Goal: Task Accomplishment & Management: Complete application form

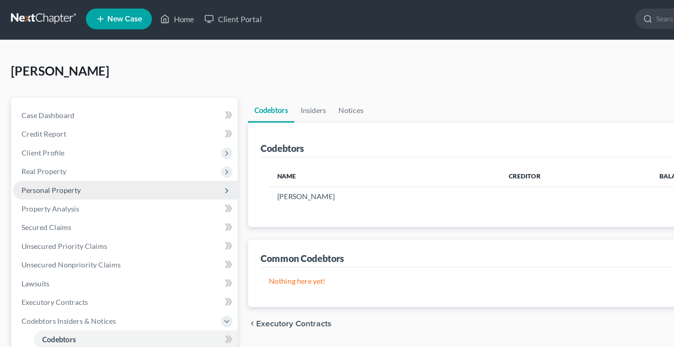
click at [47, 136] on span "Personal Property" at bounding box center [36, 134] width 41 height 6
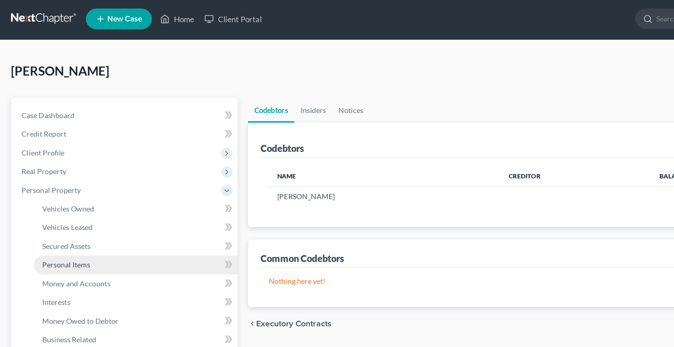
click at [59, 187] on span "Personal Items" at bounding box center [47, 187] width 33 height 6
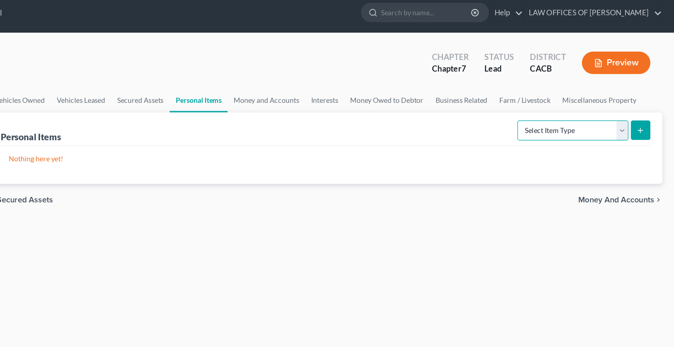
click at [560, 93] on select "Select Item Type Clothing Collectibles Of Value Electronics Firearms Household …" at bounding box center [600, 100] width 81 height 15
select select "jewelry"
click option "Jewelry" at bounding box center [0, 0] width 0 height 0
click at [653, 103] on button "submit" at bounding box center [649, 100] width 14 height 14
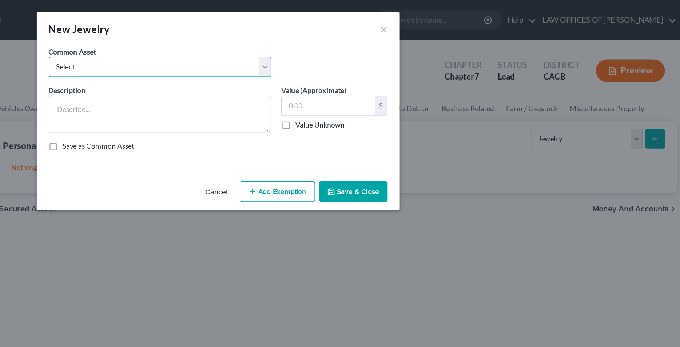
click at [218, 41] on select "Select Jewelry" at bounding box center [298, 48] width 160 height 15
select select "0"
click option "Jewelry" at bounding box center [0, 0] width 0 height 0
type textarea "Jewelry"
type input "800.00"
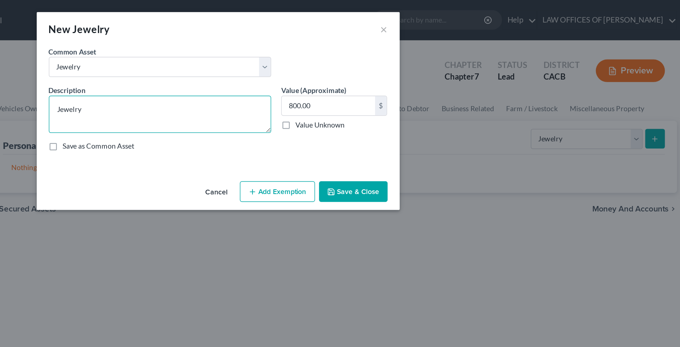
click at [251, 78] on textarea "Jewelry" at bounding box center [298, 82] width 160 height 27
type textarea "Misc. Jewelry & Watch"
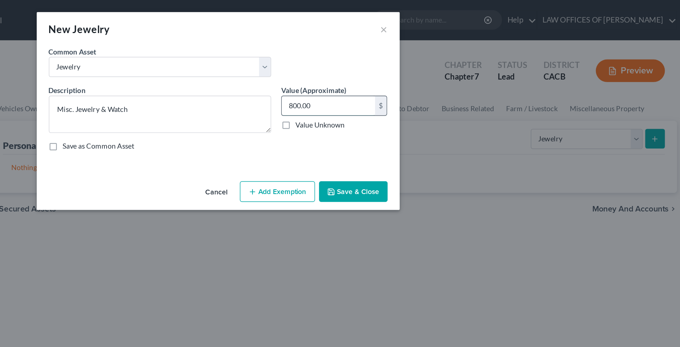
drag, startPoint x: 423, startPoint y: 76, endPoint x: 414, endPoint y: 76, distance: 9.1
click at [414, 76] on input "800.00" at bounding box center [419, 76] width 67 height 14
type input "80"
click at [389, 136] on button "Add Exemption" at bounding box center [383, 138] width 54 height 15
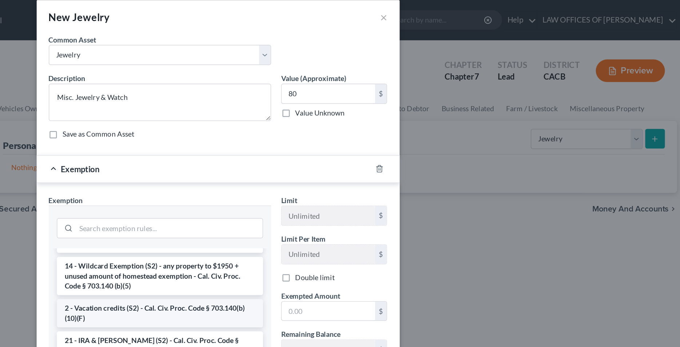
scroll to position [148, 0]
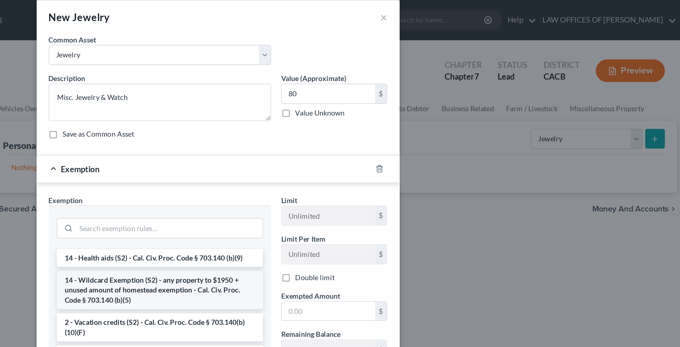
click at [293, 211] on li "14 - Wildcard Exemption (S2) - any property to $1950 + unused amount of homeste…" at bounding box center [298, 210] width 149 height 28
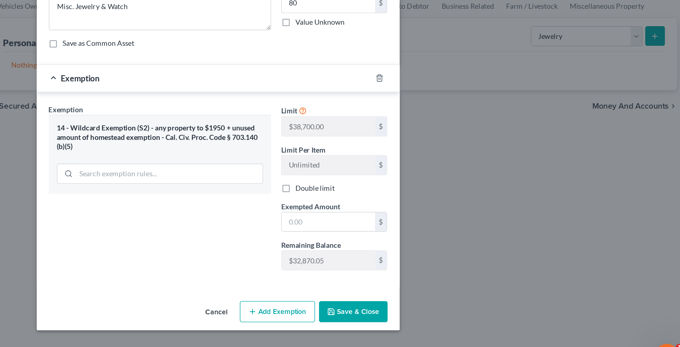
click at [404, 309] on div "Cancel Add Exemption Save & Close" at bounding box center [340, 301] width 262 height 24
click at [401, 234] on input "text" at bounding box center [419, 235] width 67 height 14
type input "80"
click at [437, 302] on button "Save & Close" at bounding box center [437, 299] width 49 height 15
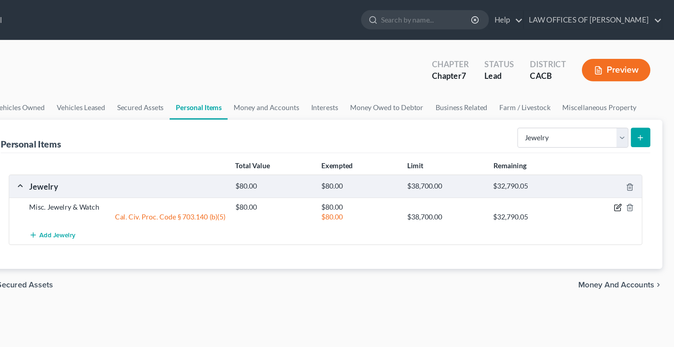
click at [633, 152] on icon "button" at bounding box center [633, 150] width 3 height 3
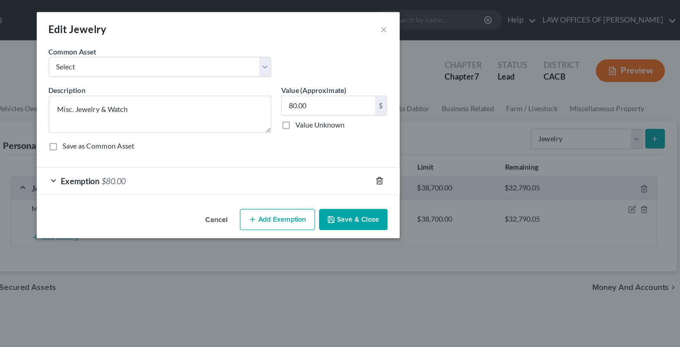
click at [458, 129] on icon "button" at bounding box center [457, 131] width 6 height 6
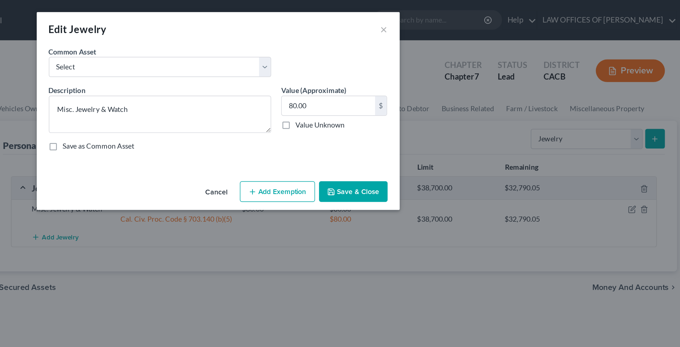
click at [396, 138] on button "Add Exemption" at bounding box center [383, 138] width 54 height 15
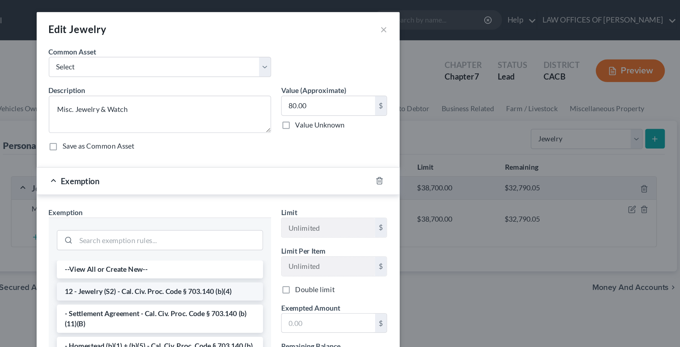
click at [296, 209] on li "12 - Jewelry (S2) - Cal. Civ. Proc. Code § 703.140 (b)(4)" at bounding box center [298, 210] width 149 height 13
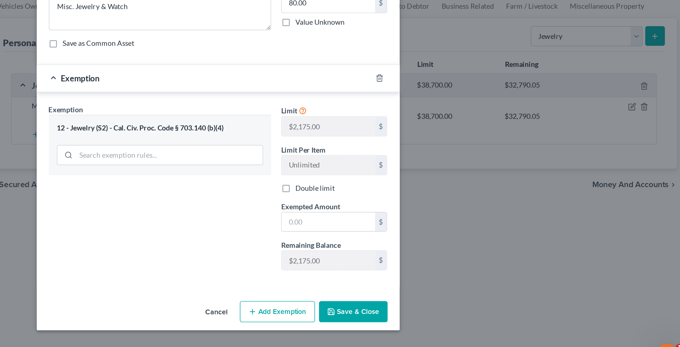
click at [414, 308] on div "Cancel Add Exemption Save & Close" at bounding box center [340, 301] width 262 height 24
click at [409, 235] on input "text" at bounding box center [419, 235] width 67 height 14
type input "80"
click at [444, 299] on button "Save & Close" at bounding box center [437, 299] width 49 height 15
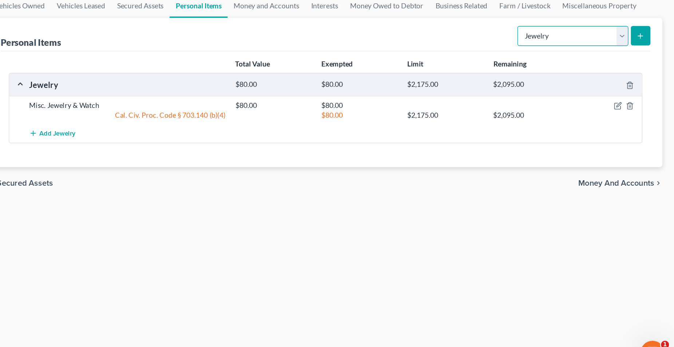
click at [560, 93] on select "Select Item Type Clothing Collectibles Of Value Electronics Firearms Household …" at bounding box center [600, 100] width 81 height 15
select select "pets"
click option "Pet(s)" at bounding box center [0, 0] width 0 height 0
click at [649, 101] on line "submit" at bounding box center [649, 100] width 0 height 3
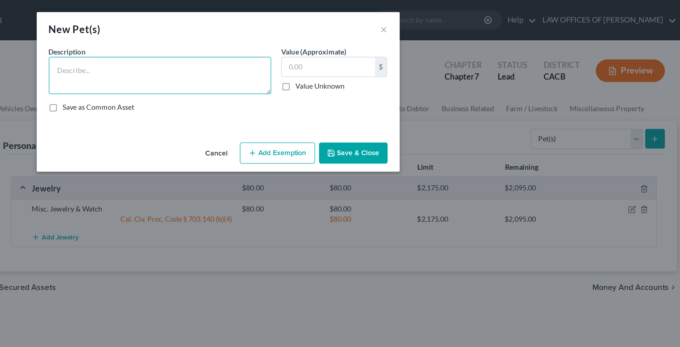
click at [316, 55] on textarea at bounding box center [298, 54] width 160 height 27
type textarea "3 Dogs"
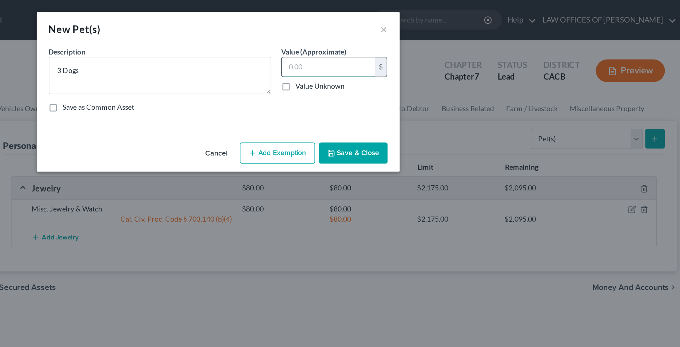
click at [431, 48] on input "text" at bounding box center [419, 48] width 67 height 14
type input "175"
click at [399, 111] on button "Add Exemption" at bounding box center [383, 110] width 54 height 15
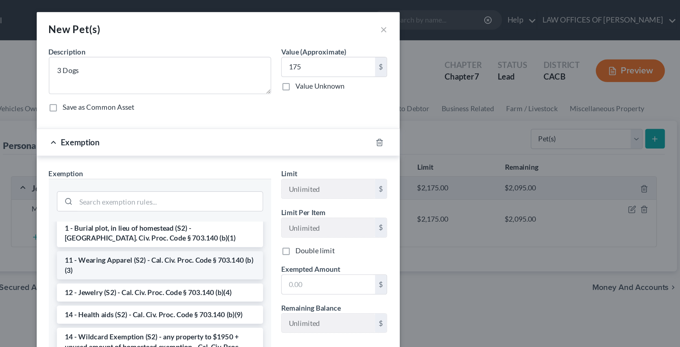
scroll to position [148, 0]
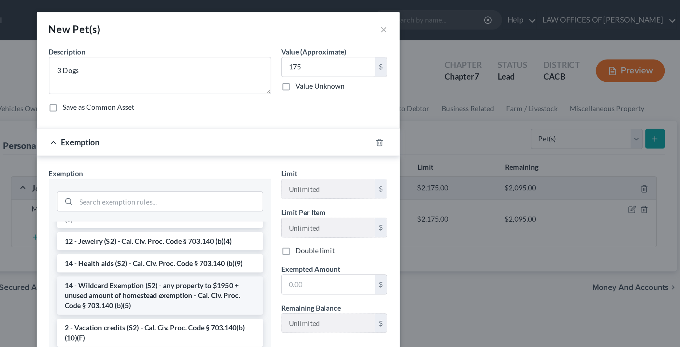
click at [299, 215] on li "14 - Wildcard Exemption (S2) - any property to $1950 + unused amount of homeste…" at bounding box center [298, 214] width 149 height 28
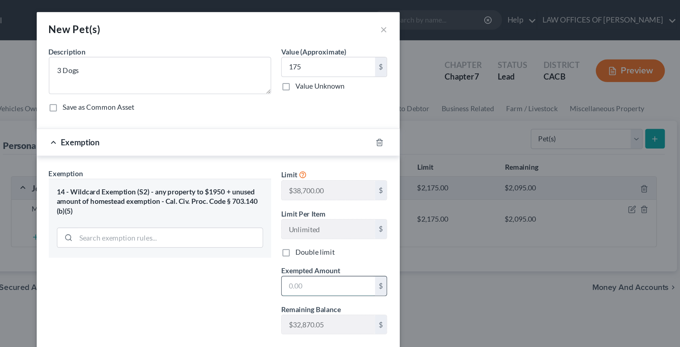
click at [391, 209] on input "text" at bounding box center [419, 207] width 67 height 14
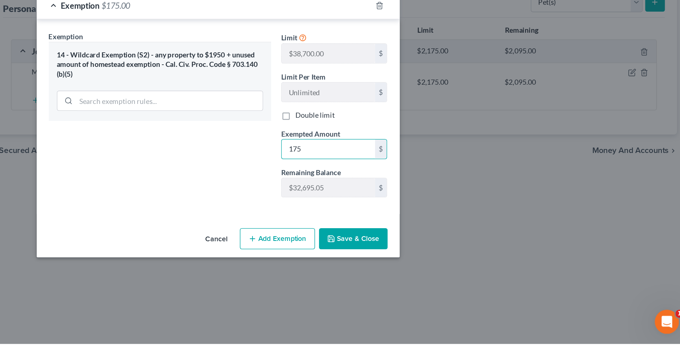
type input "175"
click at [438, 273] on button "Save & Close" at bounding box center [437, 271] width 49 height 15
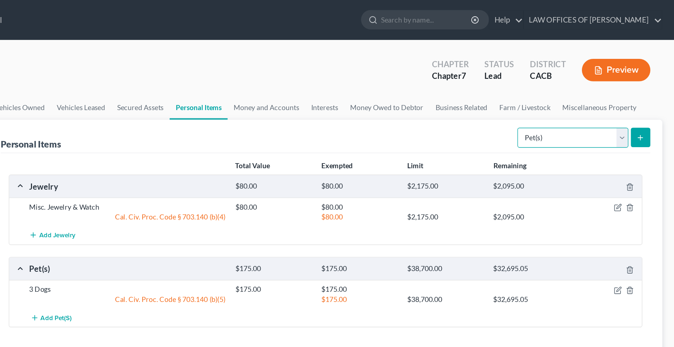
click at [560, 93] on select "Select Item Type Clothing Collectibles Of Value Electronics Firearms Household …" at bounding box center [600, 100] width 81 height 15
select select "household_goods"
click option "Household Goods" at bounding box center [0, 0] width 0 height 0
click at [652, 103] on button "submit" at bounding box center [649, 100] width 14 height 14
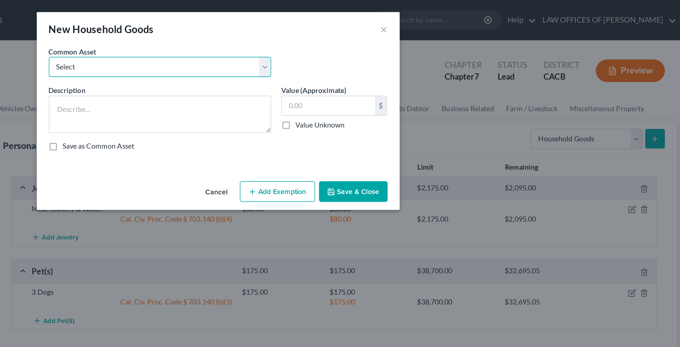
click at [218, 41] on select "Select Used Household Goods" at bounding box center [298, 48] width 160 height 15
select select "0"
click option "Used Household Goods" at bounding box center [0, 0] width 0 height 0
type textarea "Used Household Goods"
type input "1,500.00"
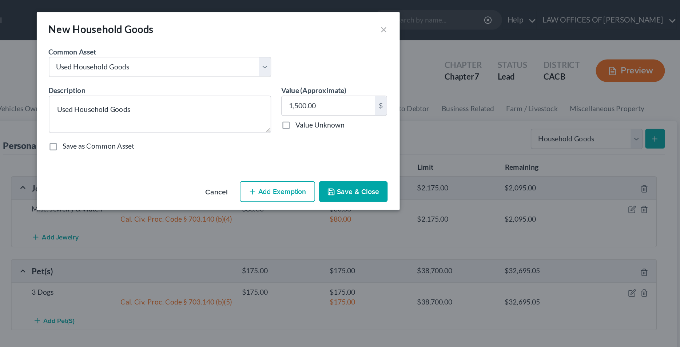
click at [394, 138] on button "Add Exemption" at bounding box center [383, 138] width 54 height 15
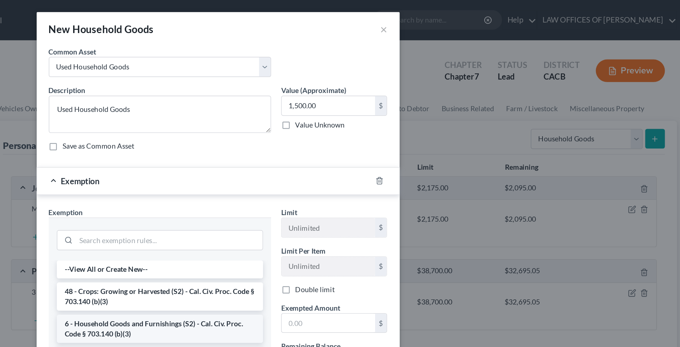
click at [301, 235] on li "6 - Household Goods and Furnishings (S2) - Cal. Civ. Proc. Code § 703.140 (b)(3)" at bounding box center [298, 237] width 149 height 20
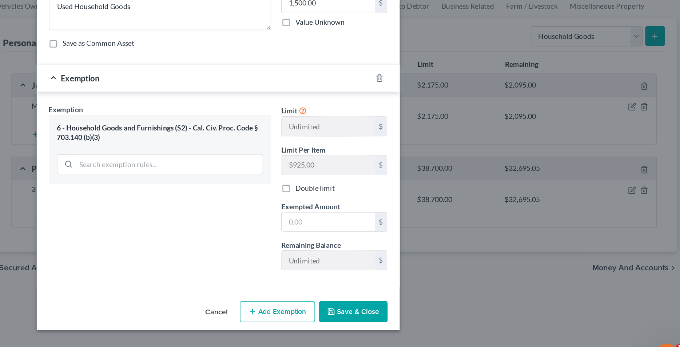
click at [369, 291] on div "Cancel Add Exemption Save & Close" at bounding box center [340, 301] width 262 height 24
click at [402, 233] on input "text" at bounding box center [419, 235] width 67 height 14
type input "1,500"
click at [435, 302] on button "Save & Close" at bounding box center [437, 299] width 49 height 15
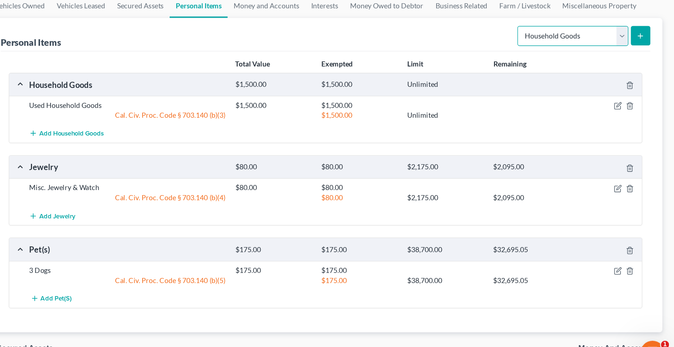
click at [560, 93] on select "Select Item Type Clothing Collectibles Of Value Electronics Firearms Household …" at bounding box center [600, 100] width 81 height 15
select select "electronics"
click option "Electronics" at bounding box center [0, 0] width 0 height 0
click at [648, 99] on icon "submit" at bounding box center [649, 101] width 6 height 6
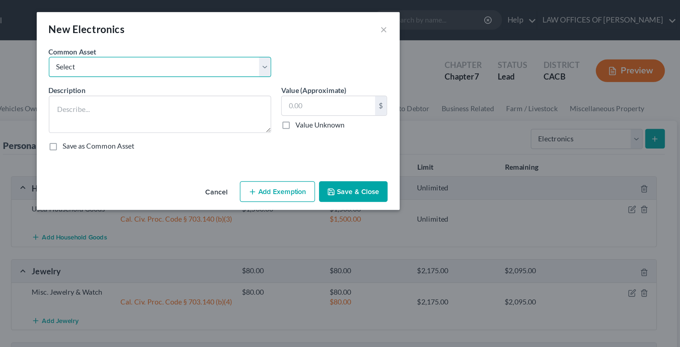
click at [218, 41] on select "Select Electronic Devices" at bounding box center [298, 48] width 160 height 15
select select "0"
click option "Electronic Devices" at bounding box center [0, 0] width 0 height 0
type textarea "Electronic Devices"
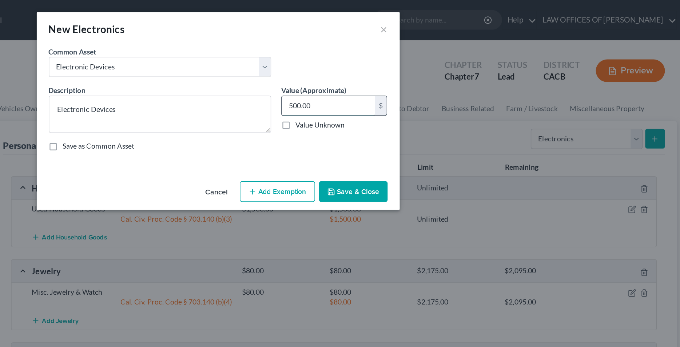
click at [420, 73] on input "500.00" at bounding box center [419, 76] width 67 height 14
type input "2,000"
click at [394, 139] on button "Add Exemption" at bounding box center [383, 138] width 54 height 15
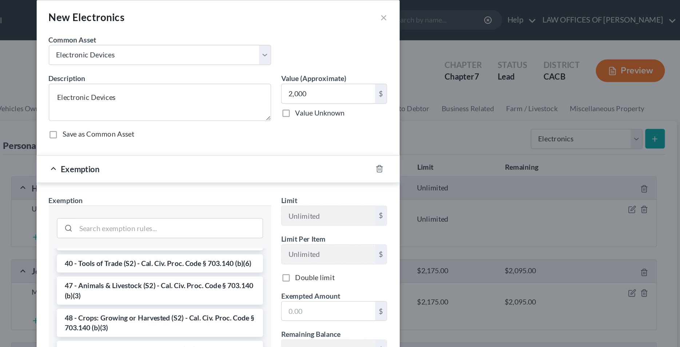
scroll to position [594, 0]
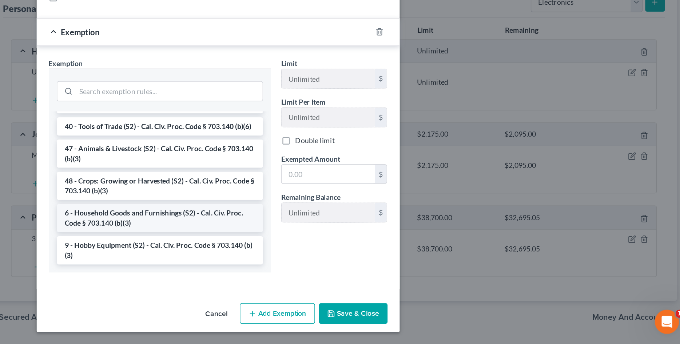
click at [290, 259] on li "6 - Household Goods and Furnishings (S2) - Cal. Civ. Proc. Code § 703.140 (b)(3)" at bounding box center [298, 256] width 149 height 20
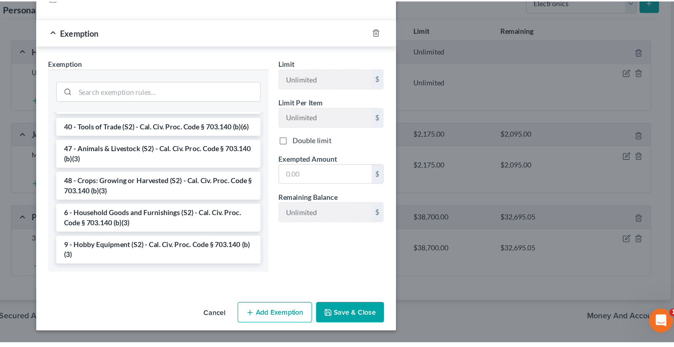
scroll to position [0, 0]
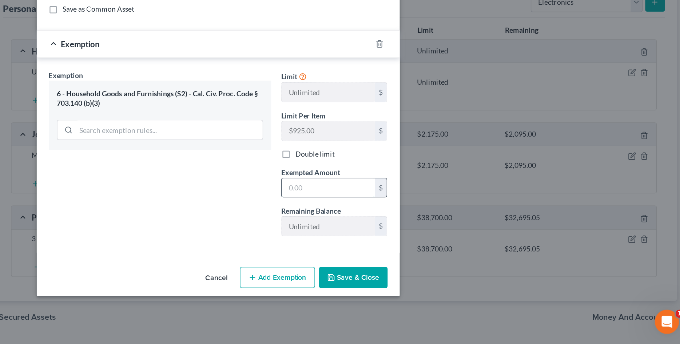
click at [400, 237] on input "text" at bounding box center [419, 235] width 67 height 14
click at [425, 237] on input "200" at bounding box center [419, 235] width 67 height 14
type input "2,000"
click at [345, 259] on div "Exemption Set must be selected for CA. Exemption * 6 - Household Goods and Furn…" at bounding box center [298, 213] width 168 height 126
click at [427, 301] on button "Save & Close" at bounding box center [437, 299] width 49 height 15
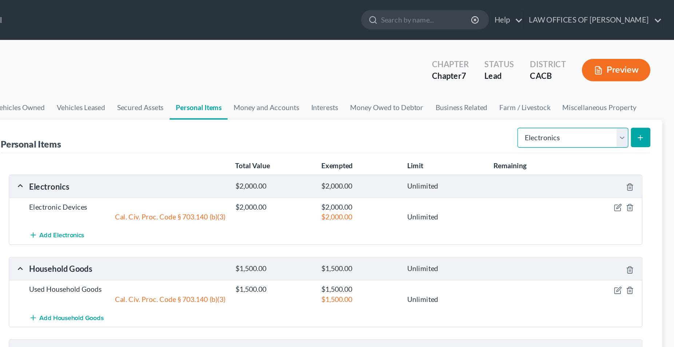
click at [560, 93] on select "Select Item Type Clothing Collectibles Of Value Electronics Firearms Household …" at bounding box center [600, 100] width 81 height 15
select select "clothing"
click option "Clothing" at bounding box center [0, 0] width 0 height 0
click at [647, 100] on icon "submit" at bounding box center [649, 101] width 6 height 6
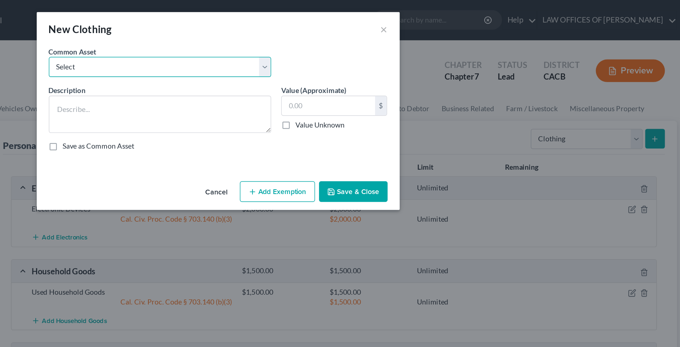
click at [218, 41] on select "Select Used Clothing" at bounding box center [298, 48] width 160 height 15
select select "0"
click option "Used Clothing" at bounding box center [0, 0] width 0 height 0
type textarea "Used Clothing"
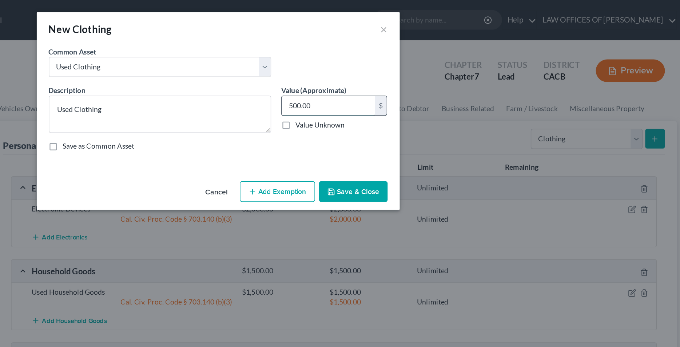
click at [432, 80] on input "500.00" at bounding box center [419, 76] width 67 height 14
type input "350"
click at [382, 140] on button "Add Exemption" at bounding box center [383, 138] width 54 height 15
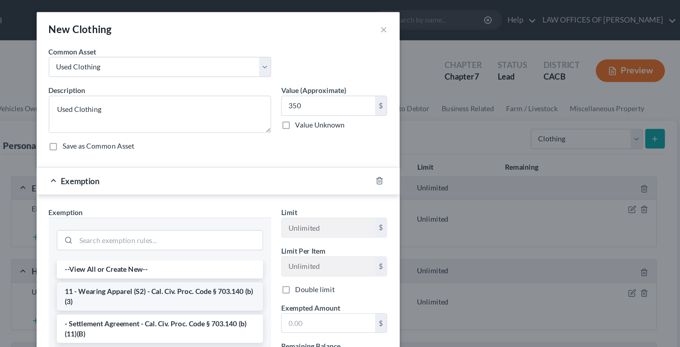
click at [297, 213] on li "11 - Wearing Apparel (S2) - Cal. Civ. Proc. Code § 703.140 (b)(3)" at bounding box center [298, 214] width 149 height 20
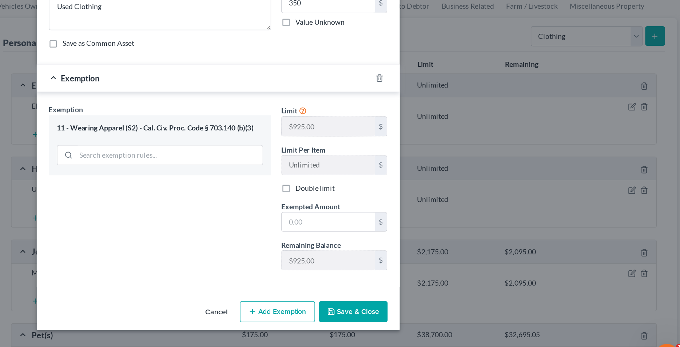
click at [409, 310] on div "Cancel Add Exemption Save & Close" at bounding box center [340, 301] width 262 height 24
click at [402, 231] on input "text" at bounding box center [419, 235] width 67 height 14
type input "350"
click at [322, 245] on div "Exemption Set must be selected for CA. Exemption * 11 - Wearing Apparel (S2) - …" at bounding box center [298, 213] width 168 height 126
click at [431, 302] on button "Save & Close" at bounding box center [437, 299] width 49 height 15
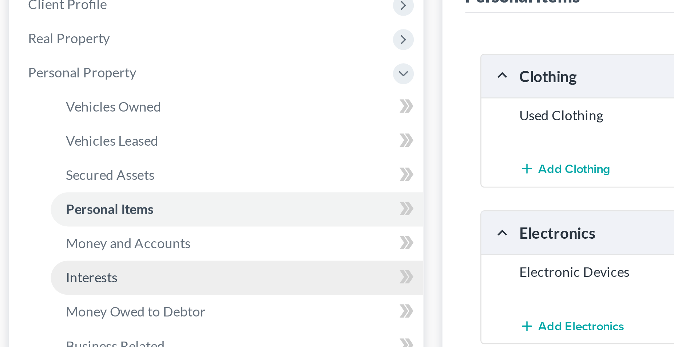
click at [41, 212] on span "Interests" at bounding box center [41, 213] width 20 height 6
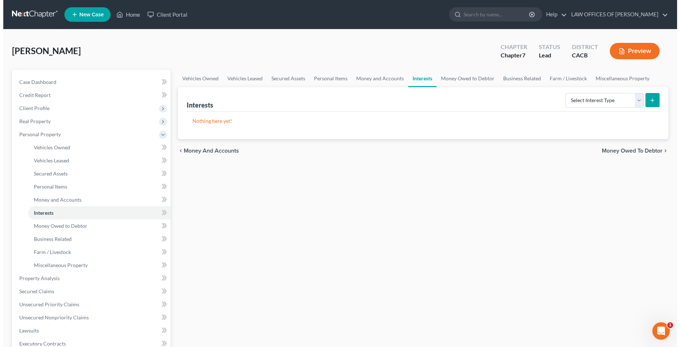
scroll to position [0, 0]
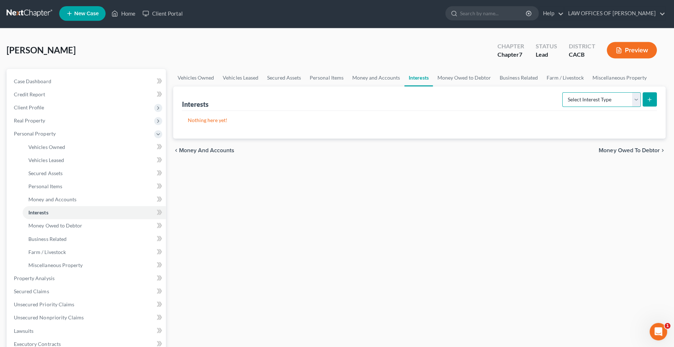
click at [562, 93] on select "Select Interest Type 401K Annuity Bond Education IRA Government Bond Government…" at bounding box center [601, 100] width 78 height 15
select select "term_life_insurance"
click option "Term Life Insurance" at bounding box center [0, 0] width 0 height 0
click at [650, 102] on icon "submit" at bounding box center [649, 100] width 6 height 6
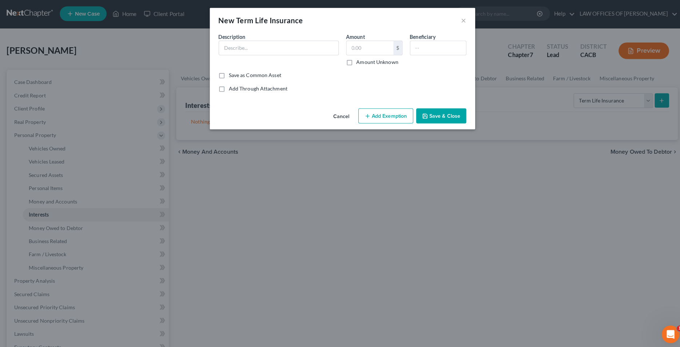
scroll to position [0, 0]
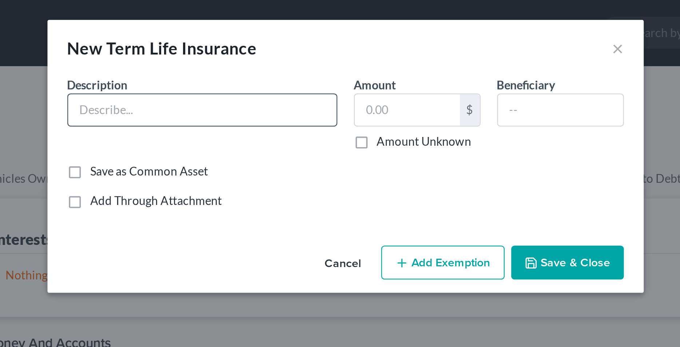
click at [246, 50] on input "text" at bounding box center [277, 48] width 118 height 14
click at [249, 49] on input "Life Isurance" at bounding box center [277, 48] width 118 height 14
click at [248, 49] on input "Life Isurance" at bounding box center [277, 48] width 118 height 14
click at [223, 48] on input "Life Insurance [Face Amount $100K]" at bounding box center [277, 48] width 118 height 14
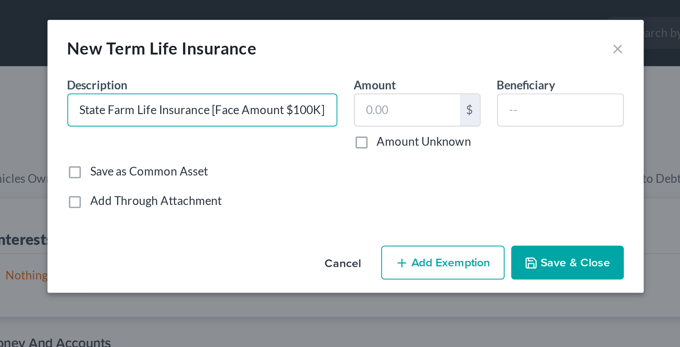
type input "State Farm Life Insurance [Face Amount $100K]"
click at [354, 63] on label "Amount Unknown" at bounding box center [374, 62] width 41 height 7
click at [357, 63] on input "Amount Unknown" at bounding box center [359, 61] width 5 height 5
checkbox input "true"
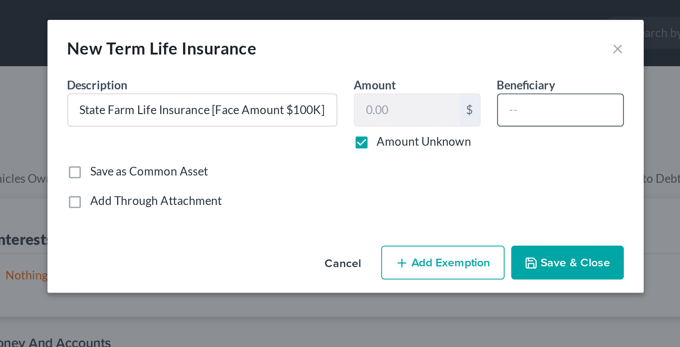
click at [418, 48] on input "text" at bounding box center [434, 48] width 55 height 14
type input "Estate"
click at [387, 117] on button "Add Exemption" at bounding box center [383, 115] width 54 height 15
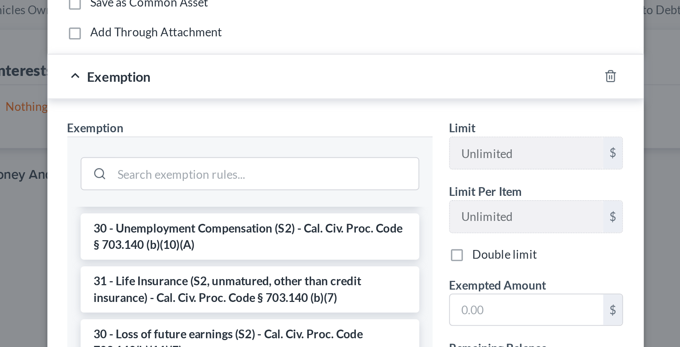
scroll to position [259, 0]
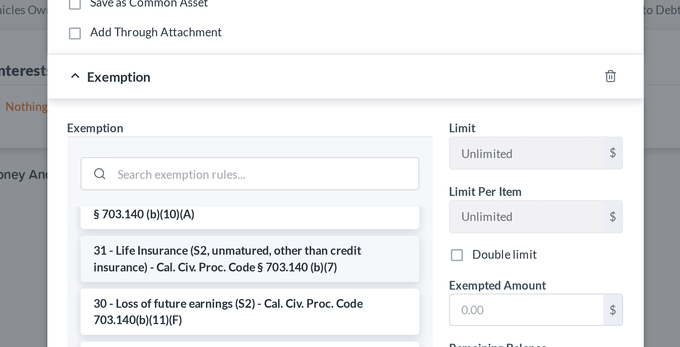
click at [291, 187] on li "31 - Life Insurance (S2, unmatured, other than credit insurance) - Cal. Civ. Pr…" at bounding box center [298, 188] width 149 height 20
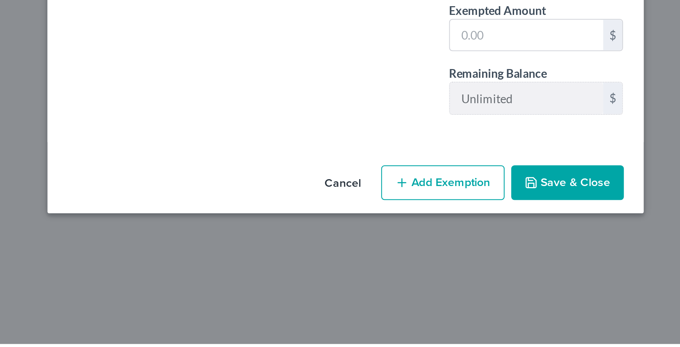
click at [394, 251] on div "Limit Unlimited $ Limit Per Item Unlimited $ Double limit Exempted Amount * $ R…" at bounding box center [424, 190] width 84 height 126
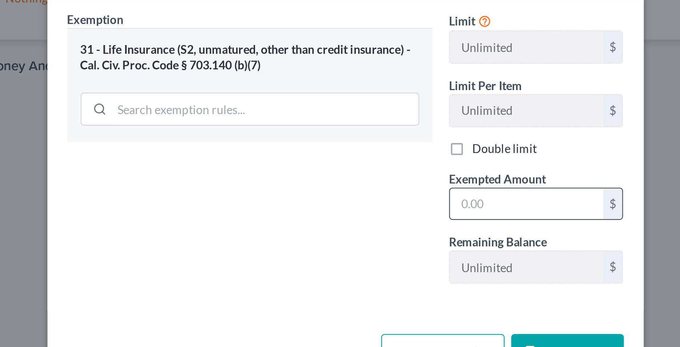
click at [397, 212] on input "text" at bounding box center [419, 212] width 67 height 14
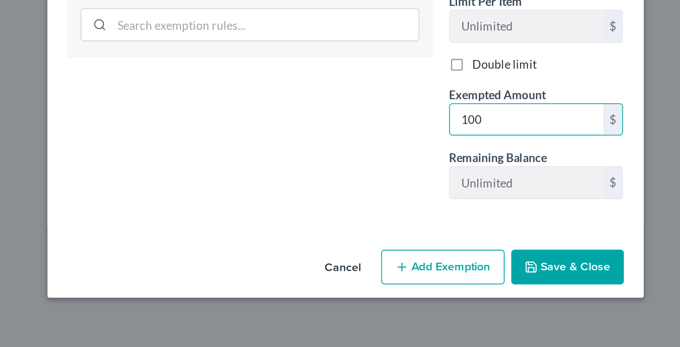
type input "100"
click at [385, 278] on button "Add Exemption" at bounding box center [383, 276] width 54 height 15
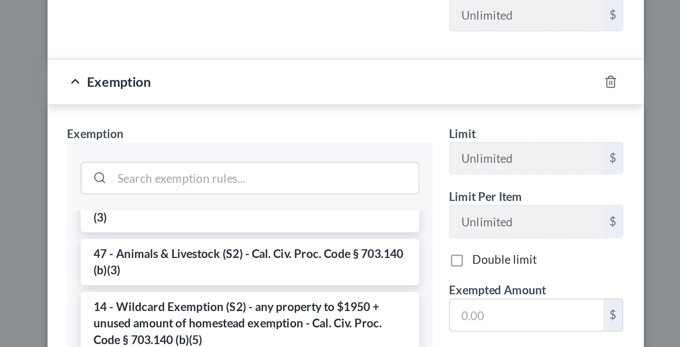
scroll to position [445, 0]
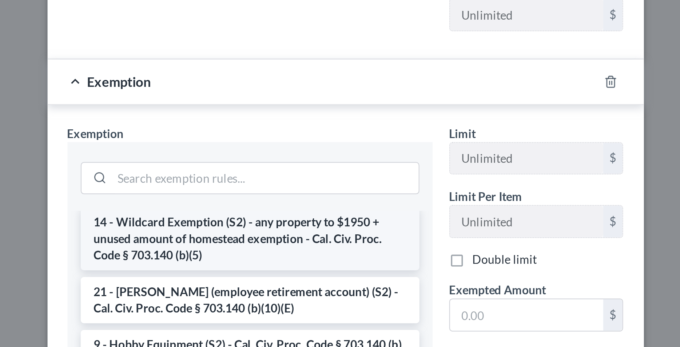
click at [275, 278] on li "14 - Wildcard Exemption (S2) - any property to $1950 + unused amount of homeste…" at bounding box center [298, 264] width 149 height 28
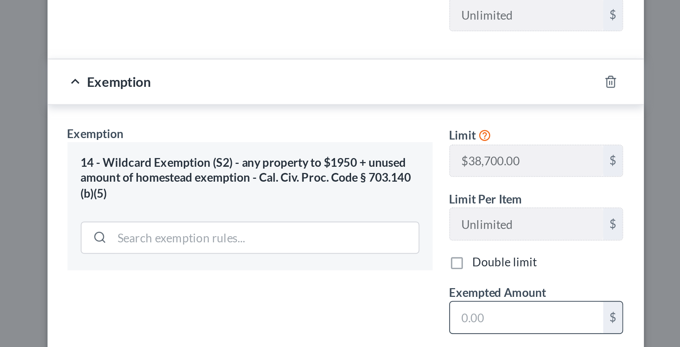
click at [397, 299] on input "text" at bounding box center [419, 299] width 67 height 14
type input "100"
click at [335, 291] on div "Exemption Set must be selected for CA. Exemption * 14 - Wildcard Exemption (S2)…" at bounding box center [298, 277] width 168 height 126
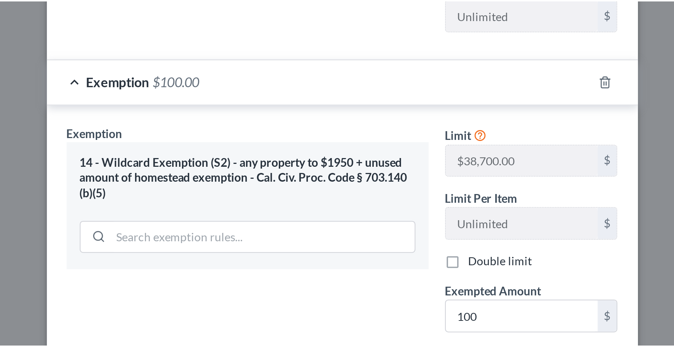
scroll to position [112, 0]
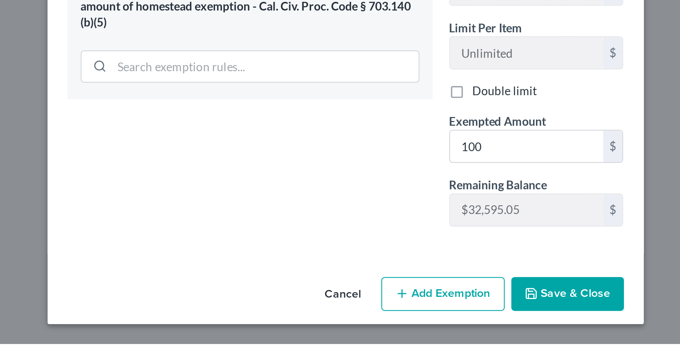
click at [362, 325] on icon "button" at bounding box center [365, 325] width 6 height 6
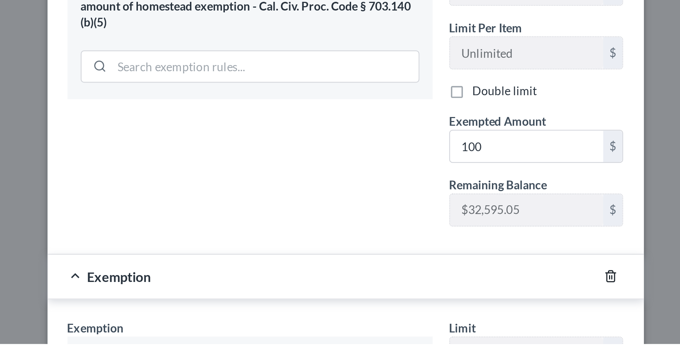
click at [455, 317] on icon "button" at bounding box center [457, 318] width 6 height 6
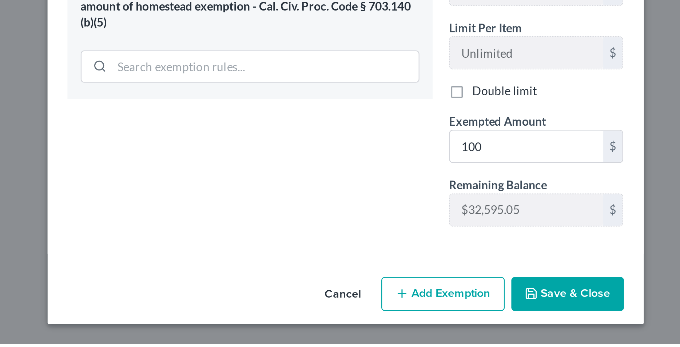
click at [429, 324] on button "Save & Close" at bounding box center [437, 325] width 49 height 15
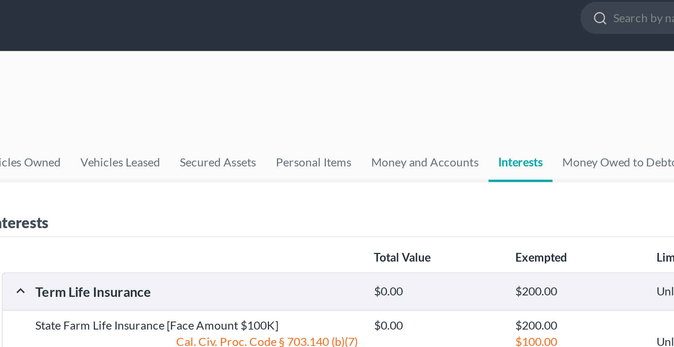
scroll to position [0, 0]
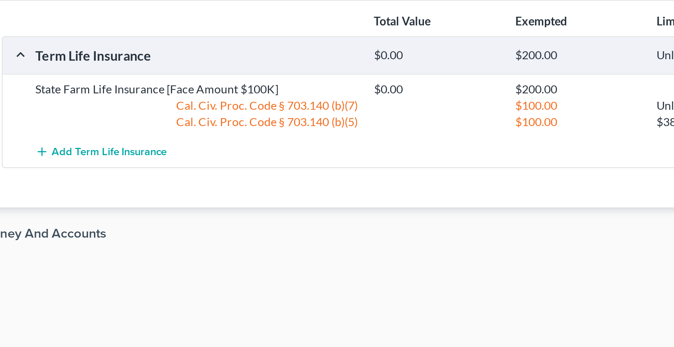
drag, startPoint x: 331, startPoint y: 262, endPoint x: 345, endPoint y: 260, distance: 13.6
click at [345, 260] on div "Vehicles Owned Vehicles Leased Secured Assets Personal Items Money and Accounts…" at bounding box center [420, 280] width 498 height 420
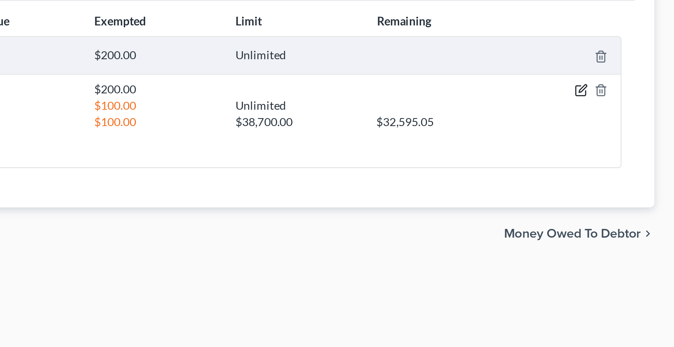
click at [632, 152] on icon "button" at bounding box center [633, 150] width 3 height 3
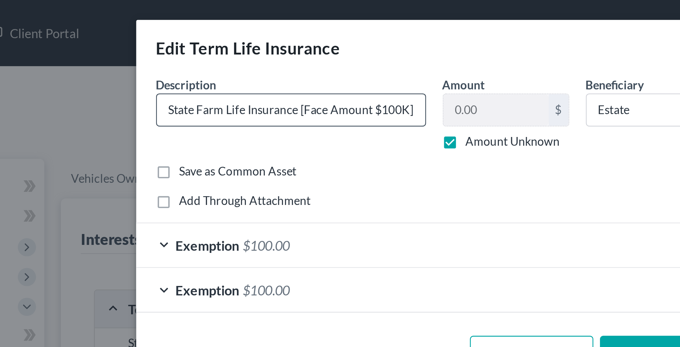
drag, startPoint x: 249, startPoint y: 48, endPoint x: 241, endPoint y: 53, distance: 9.1
click at [249, 48] on input "State Farm Life Insurance [Face Amount $100K]" at bounding box center [277, 48] width 118 height 14
type input "State Farm Term Life Insurance [Face Amount $100K]"
click at [253, 64] on div "Description * State Farm Term Life Insurance [Face Amount $100K]" at bounding box center [277, 49] width 126 height 32
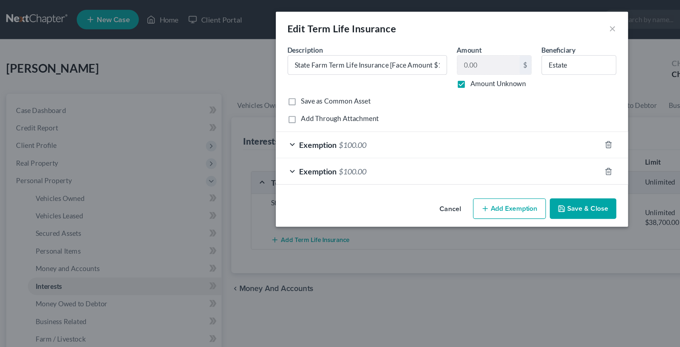
click at [427, 159] on button "Save & Close" at bounding box center [437, 155] width 49 height 15
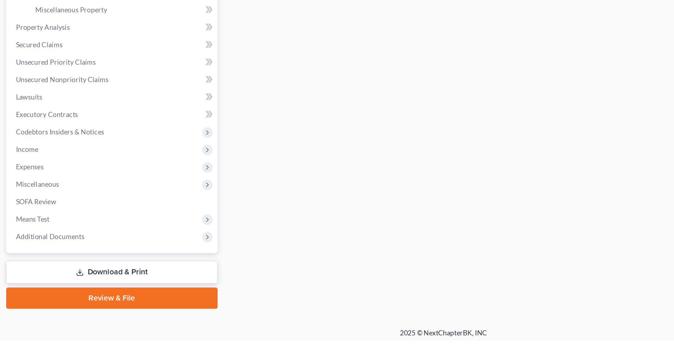
scroll to position [169, 0]
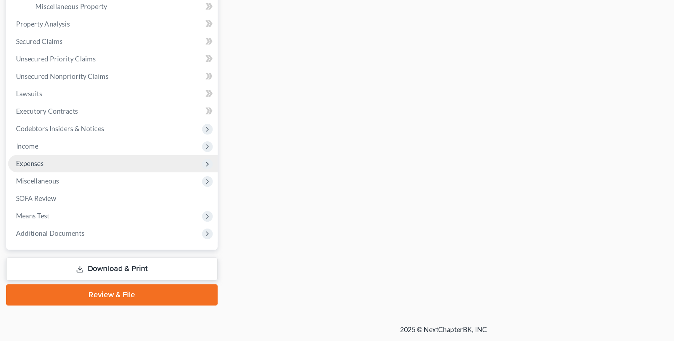
click at [31, 215] on span "Expenses" at bounding box center [26, 214] width 21 height 6
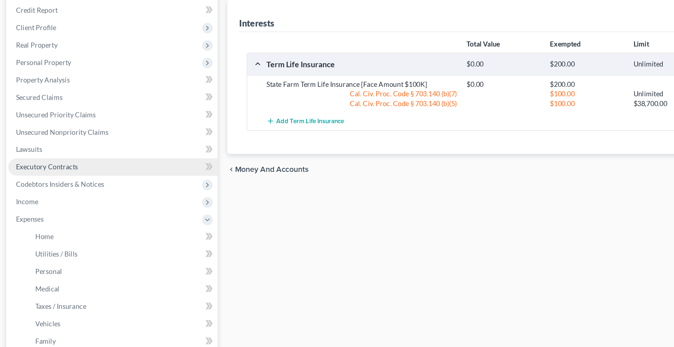
scroll to position [72, 0]
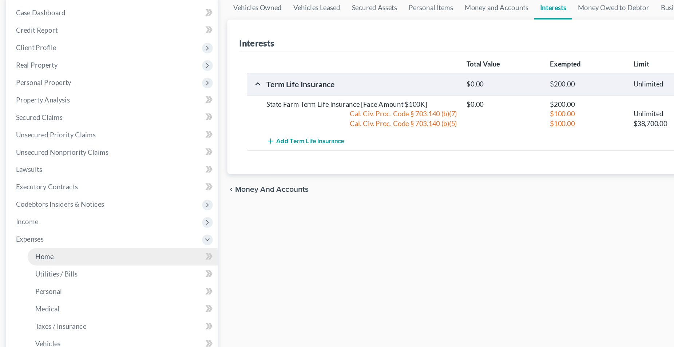
click at [40, 195] on span "Home" at bounding box center [38, 193] width 14 height 6
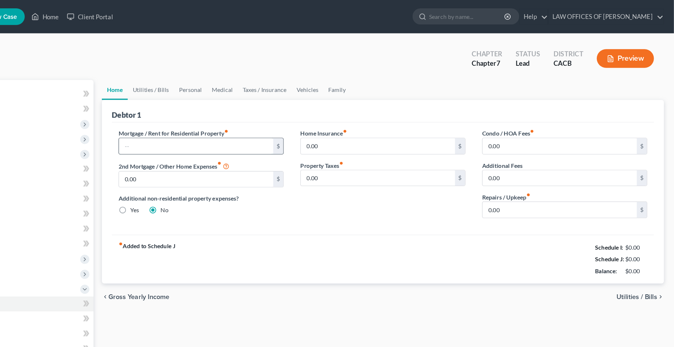
click at [269, 130] on input "text" at bounding box center [257, 128] width 135 height 14
type input "600"
click at [643, 258] on span "Utilities / Bills" at bounding box center [642, 259] width 36 height 6
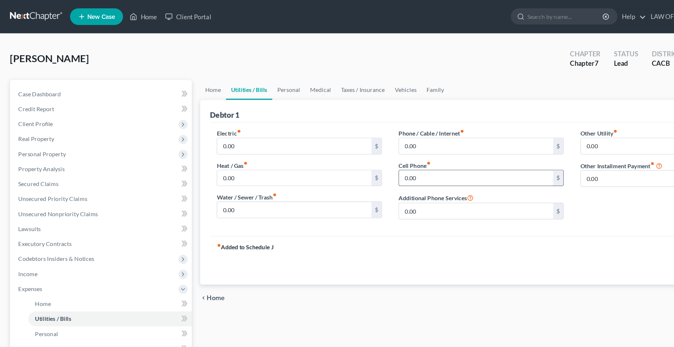
click at [374, 157] on input "0.00" at bounding box center [415, 156] width 135 height 14
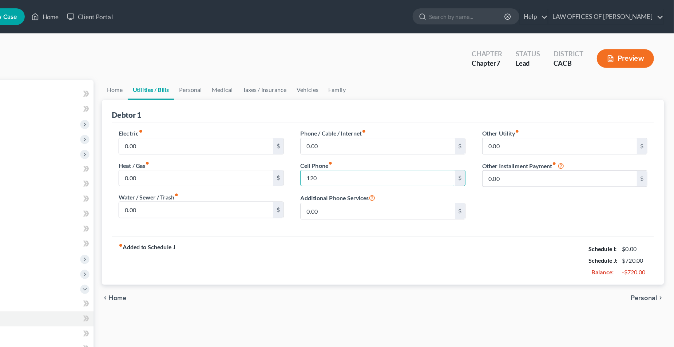
type input "120"
click at [642, 258] on span "Personal" at bounding box center [647, 261] width 23 height 6
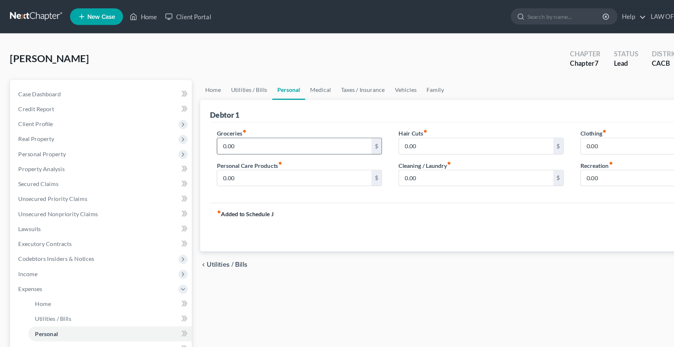
click at [227, 128] on input "0.00" at bounding box center [257, 128] width 135 height 14
type input "500"
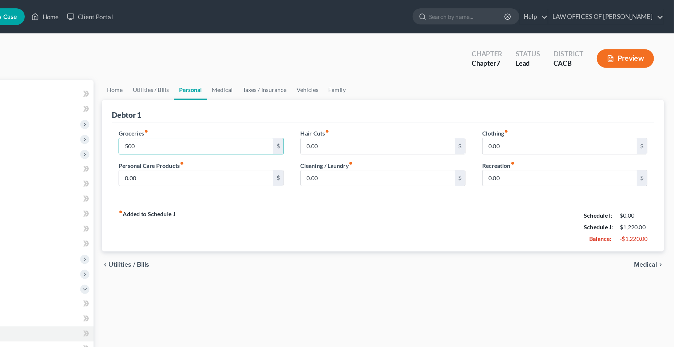
click at [645, 234] on span "Medical" at bounding box center [649, 231] width 20 height 6
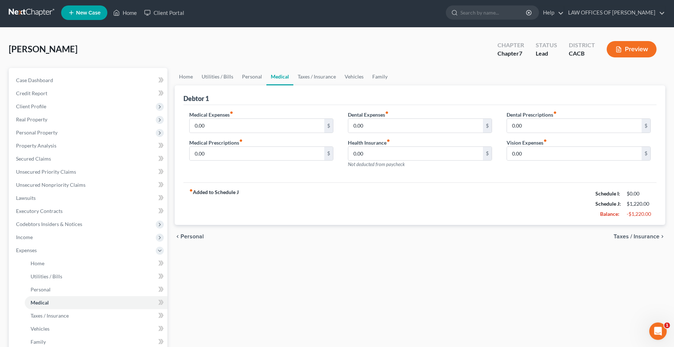
scroll to position [1, 0]
click at [643, 239] on span "Taxes / Insurance" at bounding box center [636, 237] width 46 height 6
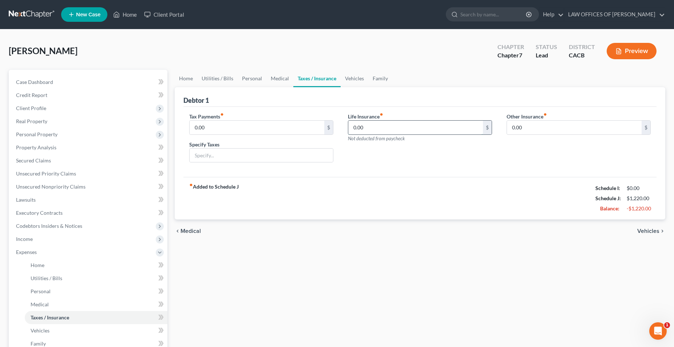
click at [379, 131] on input "0.00" at bounding box center [415, 128] width 135 height 14
type input "15"
click at [641, 232] on span "Vehicles" at bounding box center [648, 231] width 22 height 6
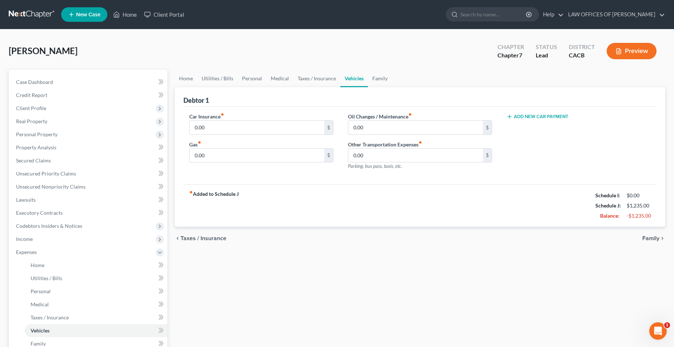
click at [649, 239] on span "Family" at bounding box center [650, 239] width 17 height 6
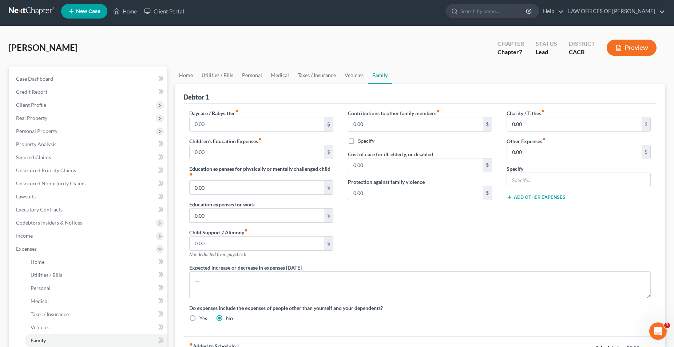
scroll to position [74, 0]
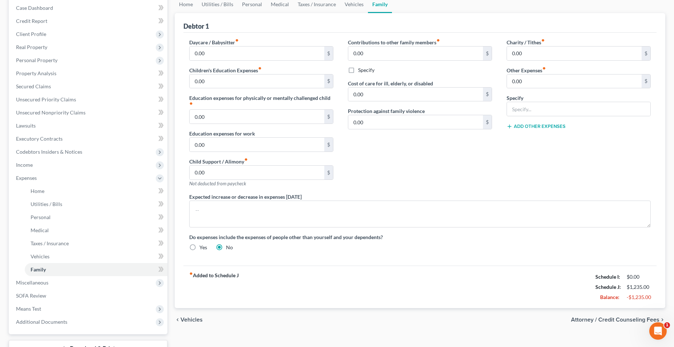
click at [199, 320] on span "Vehicles" at bounding box center [191, 320] width 22 height 6
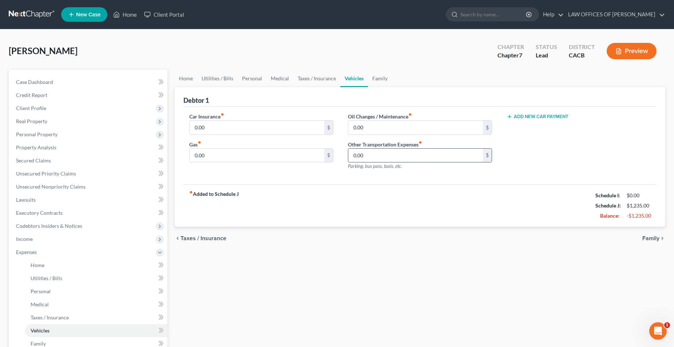
click at [363, 154] on input "0.00" at bounding box center [415, 156] width 135 height 14
type input "125"
click at [381, 196] on div "fiber_manual_record Added to Schedule J Schedule I: $0.00 Schedule J: $1,360.00…" at bounding box center [419, 205] width 473 height 43
click at [651, 239] on span "Family" at bounding box center [650, 239] width 17 height 6
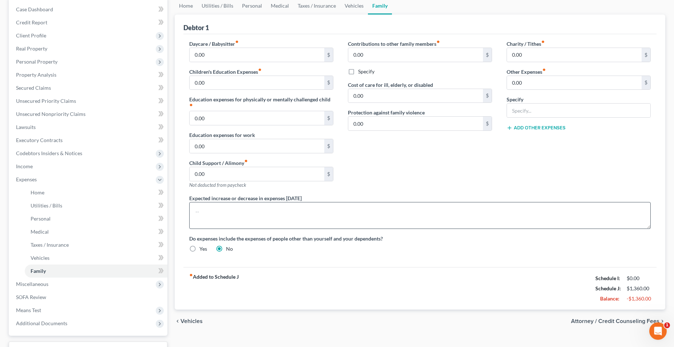
scroll to position [111, 0]
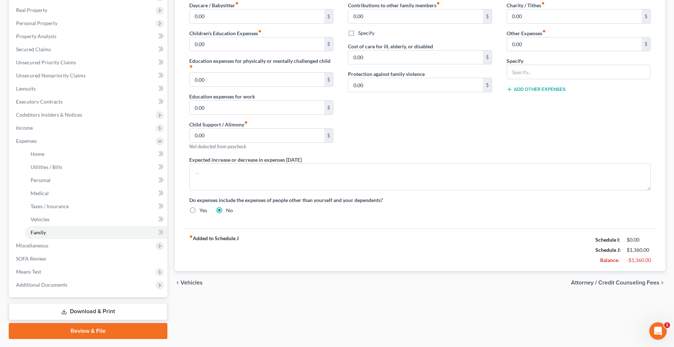
click at [623, 284] on span "Attorney / Credit Counseling Fees" at bounding box center [615, 283] width 88 height 6
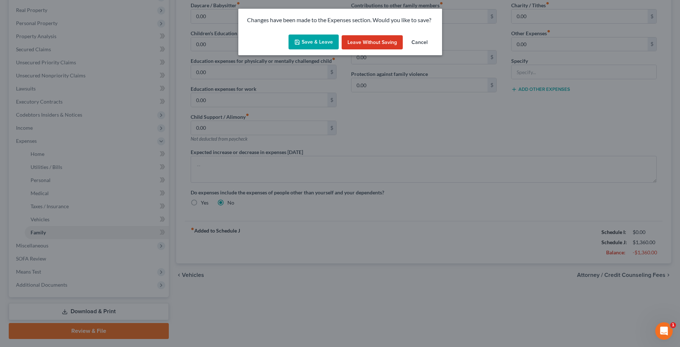
click at [322, 44] on button "Save & Leave" at bounding box center [314, 42] width 50 height 15
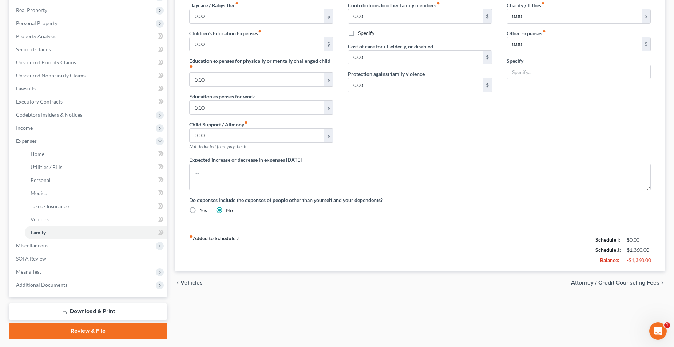
scroll to position [104, 0]
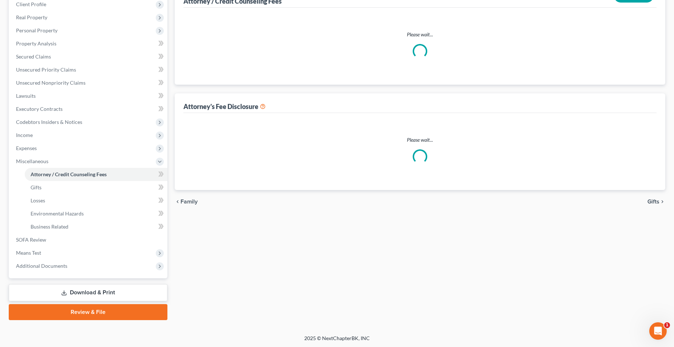
select select "0"
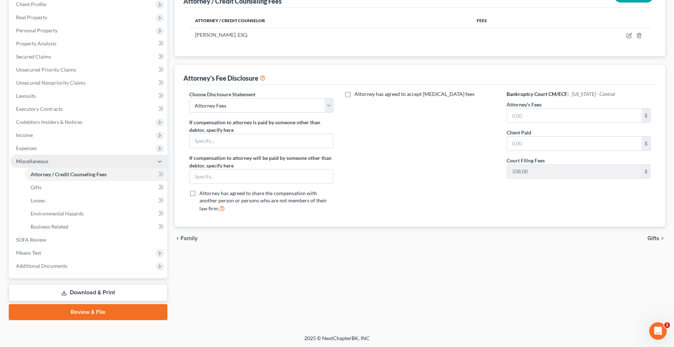
click at [29, 162] on span "Miscellaneous" at bounding box center [32, 161] width 32 height 6
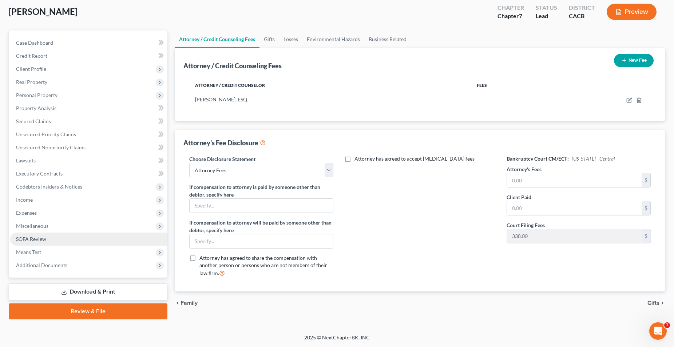
scroll to position [39, 0]
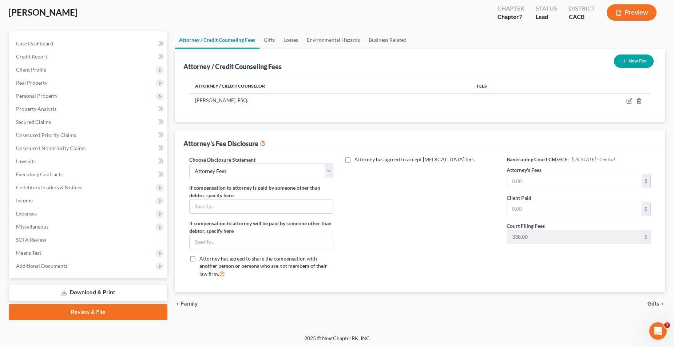
click at [246, 309] on div "chevron_left Family Gifts chevron_right" at bounding box center [420, 304] width 490 height 23
click at [106, 291] on link "Download & Print" at bounding box center [88, 293] width 159 height 17
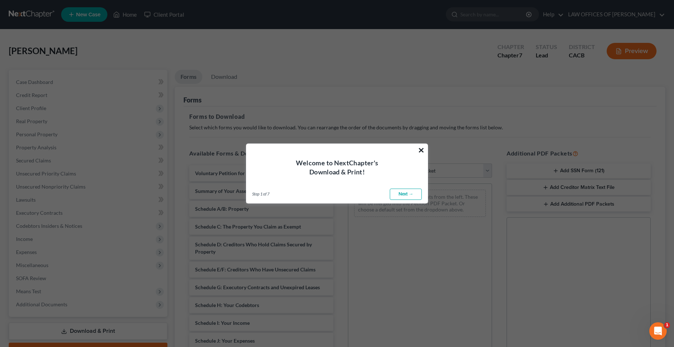
click at [422, 151] on button "×" at bounding box center [421, 150] width 7 height 12
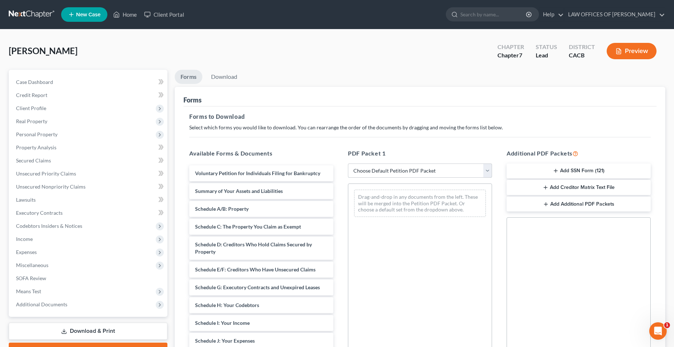
select select "0"
click option "Complete Bankruptcy Petition (all forms and schedules)" at bounding box center [0, 0] width 0 height 0
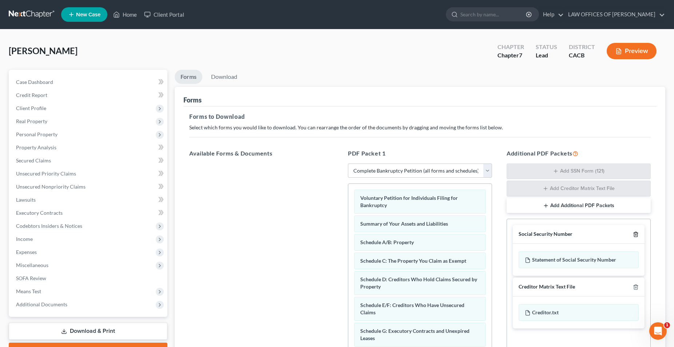
click at [636, 234] on icon "button" at bounding box center [636, 235] width 6 height 6
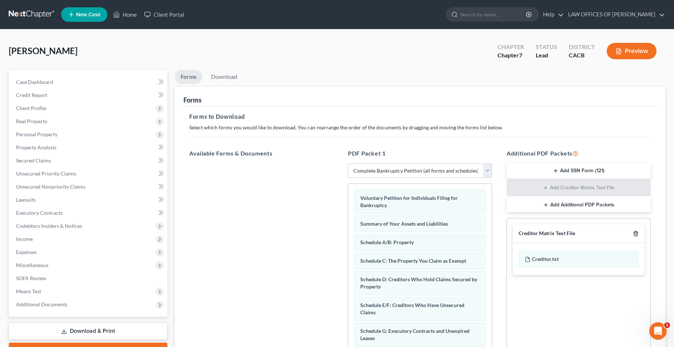
click at [636, 234] on icon "button" at bounding box center [636, 234] width 6 height 6
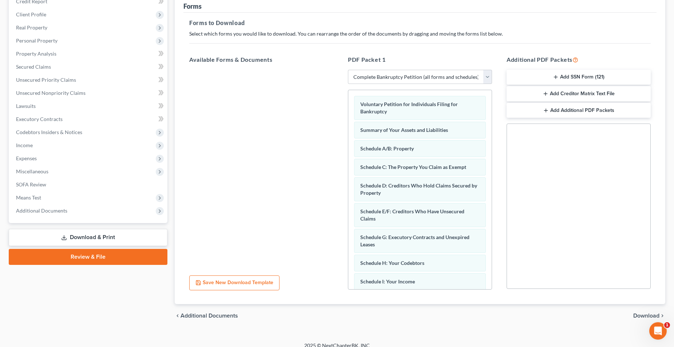
scroll to position [102, 0]
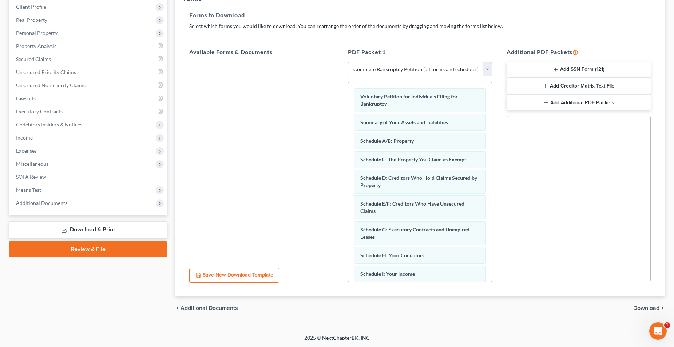
click at [642, 310] on span "Download" at bounding box center [646, 309] width 26 height 6
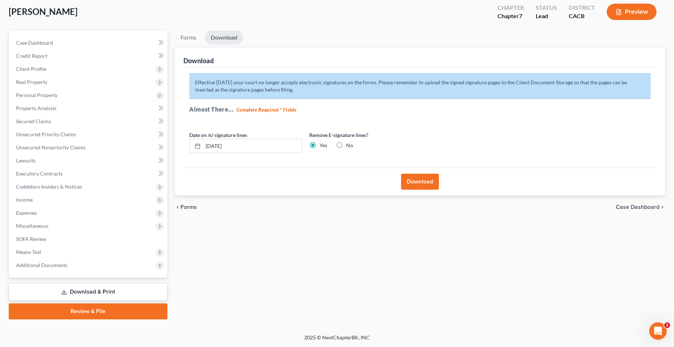
scroll to position [39, 0]
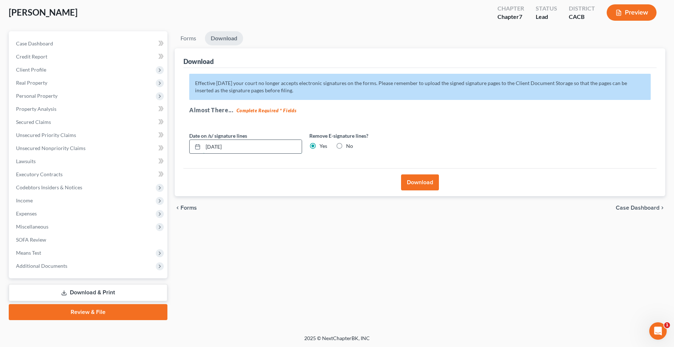
click at [263, 148] on input "[DATE]" at bounding box center [252, 147] width 99 height 14
drag, startPoint x: 263, startPoint y: 148, endPoint x: 195, endPoint y: 152, distance: 68.2
click at [203, 152] on input "[DATE]" at bounding box center [252, 147] width 99 height 14
click at [417, 185] on button "Download" at bounding box center [420, 183] width 38 height 16
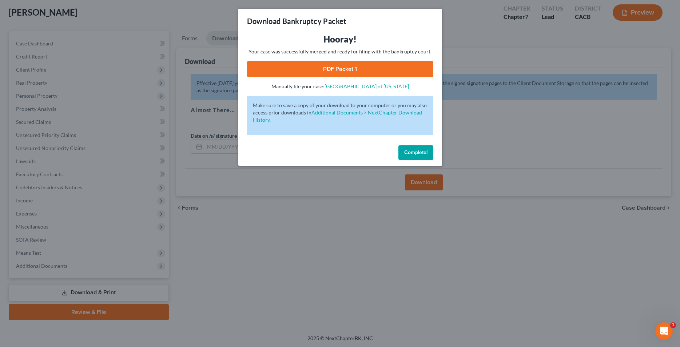
click at [344, 69] on link "PDF Packet 1" at bounding box center [340, 69] width 186 height 16
click at [408, 156] on button "Complete!" at bounding box center [415, 153] width 35 height 15
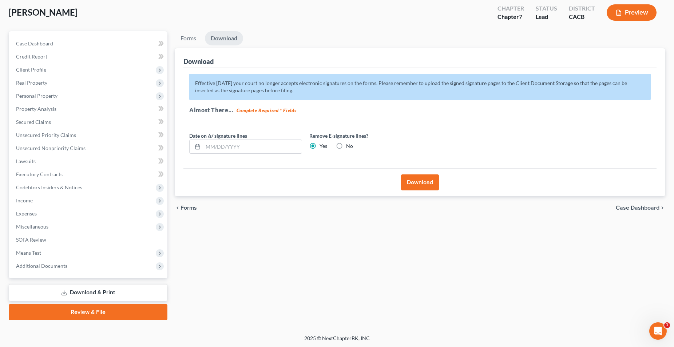
click at [417, 183] on button "Download" at bounding box center [420, 183] width 38 height 16
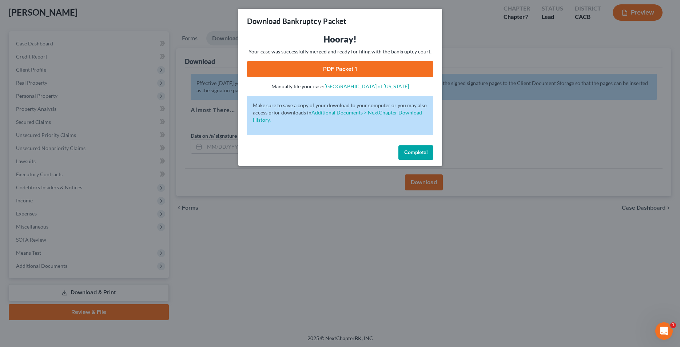
click at [351, 68] on link "PDF Packet 1" at bounding box center [340, 69] width 186 height 16
click at [418, 158] on button "Complete!" at bounding box center [415, 153] width 35 height 15
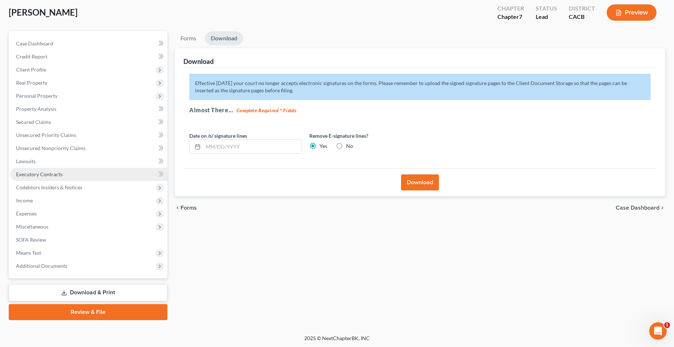
click at [47, 174] on span "Executory Contracts" at bounding box center [39, 174] width 47 height 6
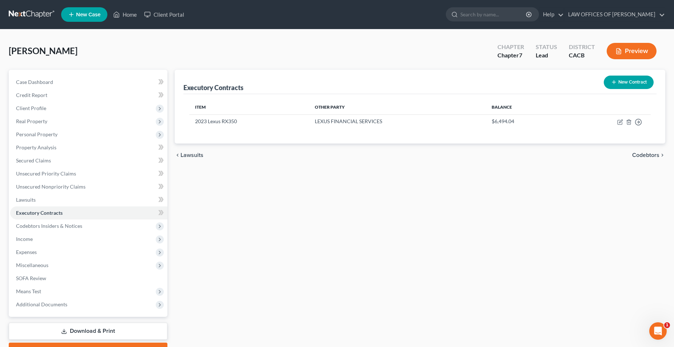
click at [644, 80] on button "New Contract" at bounding box center [629, 82] width 50 height 13
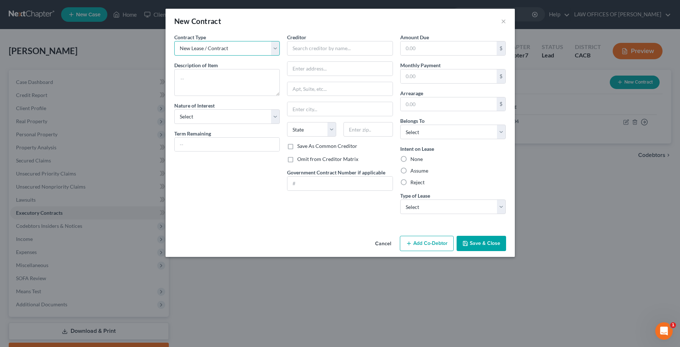
click at [174, 41] on select "New Lease / Contract New Timeshare" at bounding box center [227, 48] width 106 height 15
click option "New Lease / Contract" at bounding box center [0, 0] width 0 height 0
click at [229, 80] on textarea at bounding box center [227, 82] width 106 height 27
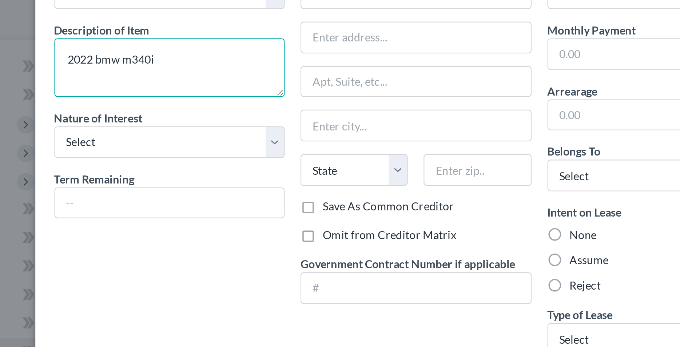
drag, startPoint x: 194, startPoint y: 79, endPoint x: 231, endPoint y: 83, distance: 37.0
click at [231, 83] on textarea "2022 bmw m340i" at bounding box center [227, 82] width 106 height 27
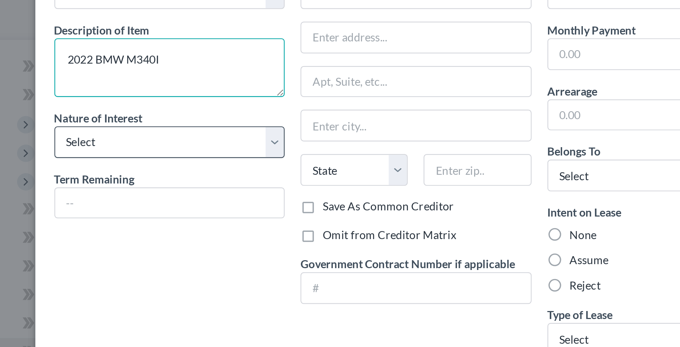
type textarea "2022 BMW M340I"
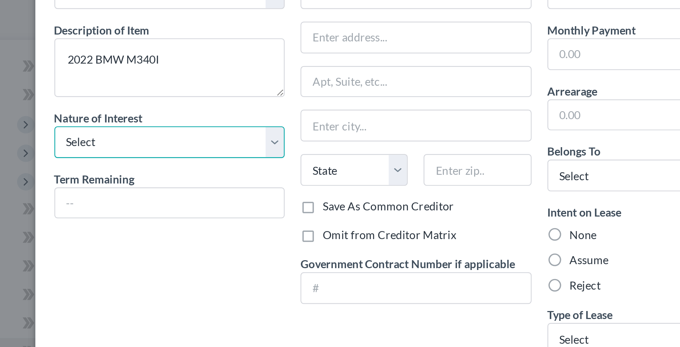
click at [174, 110] on select "Select Purchaser Agent Lessor Lessee" at bounding box center [227, 117] width 106 height 15
select select "3"
click option "Lessee" at bounding box center [0, 0] width 0 height 0
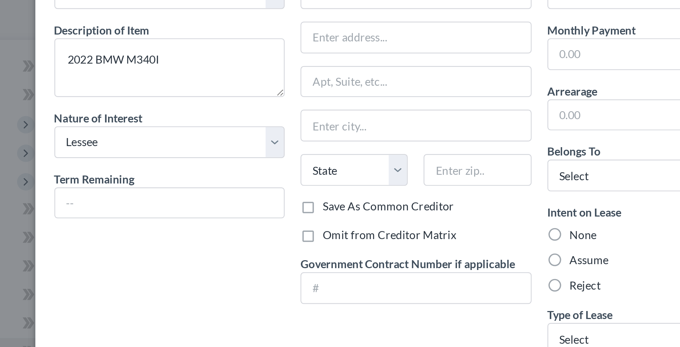
click at [226, 167] on div "Contract Type New Lease / Contract New Timeshare Description of non-residential…" at bounding box center [227, 126] width 113 height 187
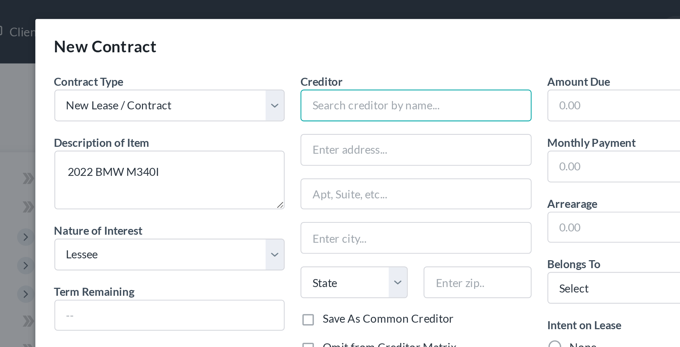
click at [310, 47] on input "text" at bounding box center [340, 48] width 106 height 15
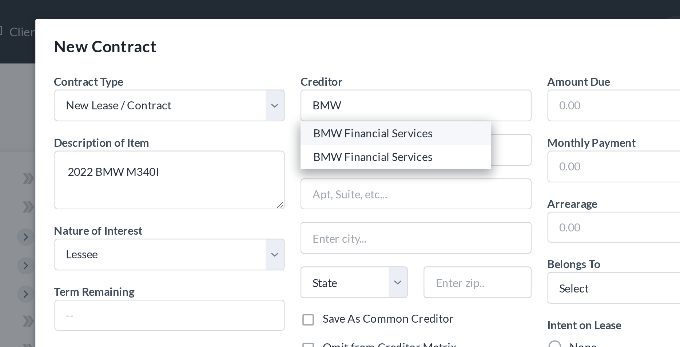
click at [318, 60] on div "BMW Financial Services" at bounding box center [331, 60] width 76 height 7
type input "BMW Financial Services"
type input "PO Box 78103"
type input "Phoenix"
select select "3"
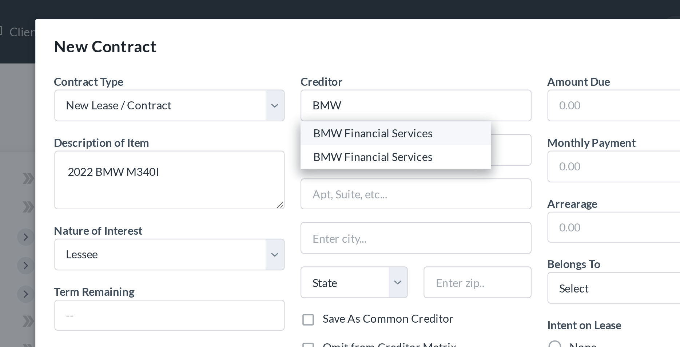
type input "85062-8103"
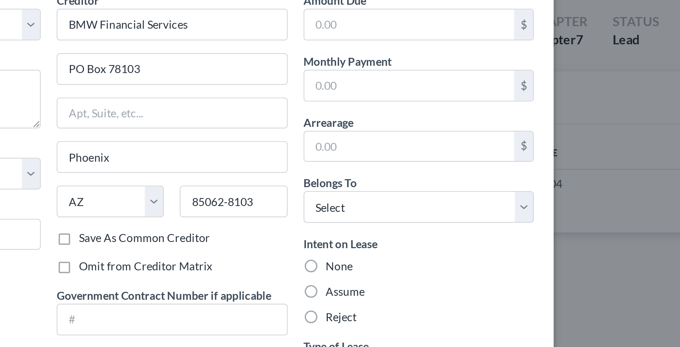
click at [410, 183] on label "Reject" at bounding box center [417, 182] width 14 height 7
click at [413, 183] on input "Reject" at bounding box center [415, 181] width 5 height 5
radio input "true"
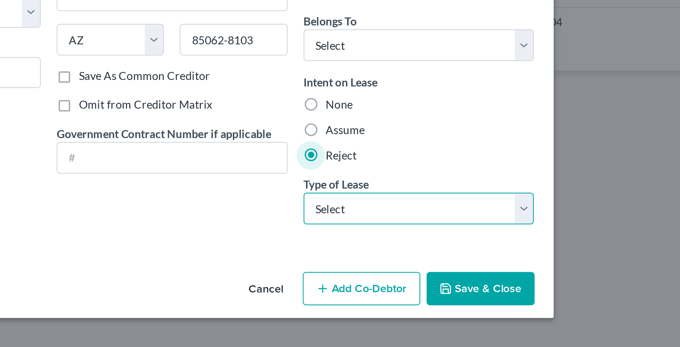
click at [400, 200] on select "Select Real Estate Car Other" at bounding box center [453, 207] width 106 height 15
select select "1"
click option "Car" at bounding box center [0, 0] width 0 height 0
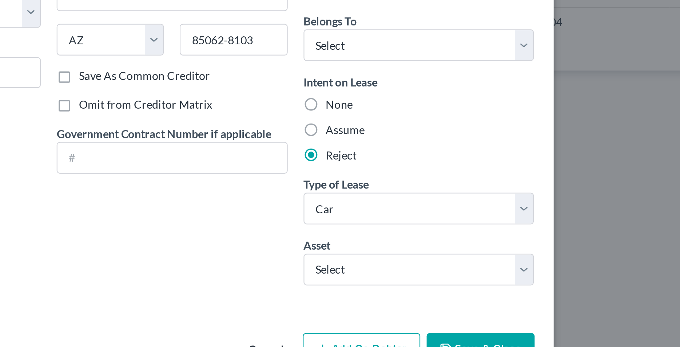
click at [386, 225] on div "Creditor * BMW Financial Services [GEOGRAPHIC_DATA] [GEOGRAPHIC_DATA][US_STATE]…" at bounding box center [339, 140] width 113 height 215
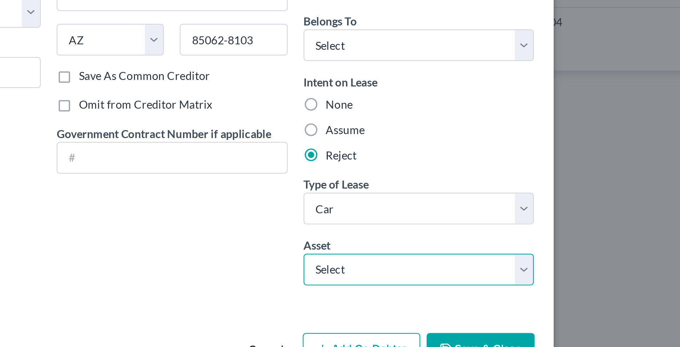
click at [400, 228] on select "Select 2022 BMW M340I - $0.0 2023 Lexus RX350 - $0.0" at bounding box center [453, 235] width 106 height 15
select select "0"
click option "2022 BMW M340I - $0.0" at bounding box center [0, 0] width 0 height 0
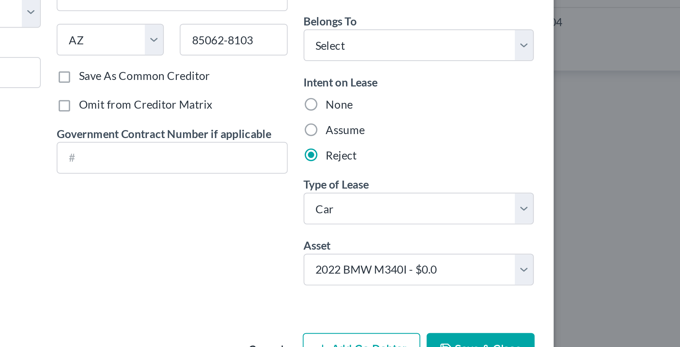
click at [384, 235] on div "Creditor * BMW Financial Services [GEOGRAPHIC_DATA] [GEOGRAPHIC_DATA][US_STATE]…" at bounding box center [339, 140] width 113 height 215
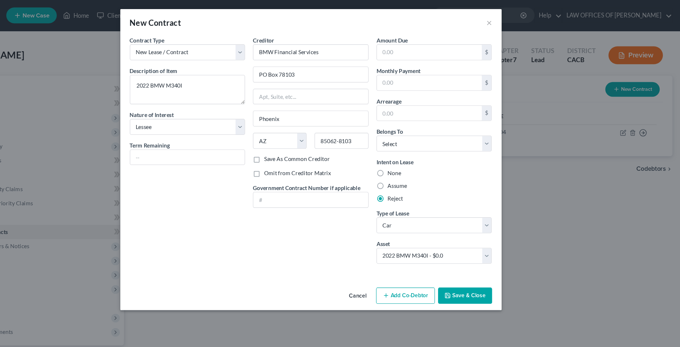
click at [476, 273] on button "Save & Close" at bounding box center [481, 271] width 49 height 15
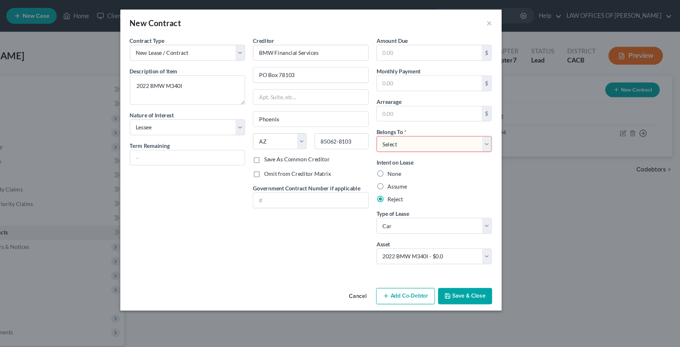
click at [468, 275] on button "Save & Close" at bounding box center [481, 271] width 49 height 15
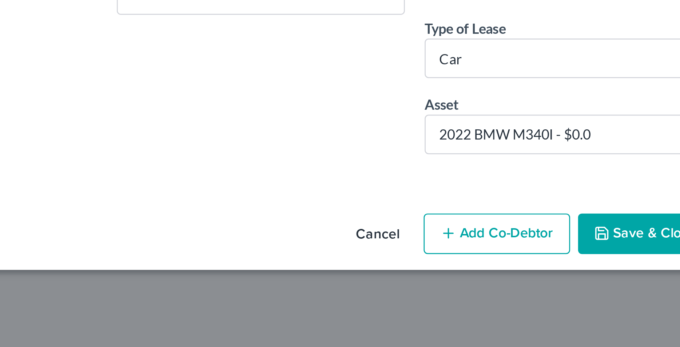
click at [467, 305] on div "New Contract × Contract Type New Lease / Contract New Timeshare Description of …" at bounding box center [340, 173] width 680 height 347
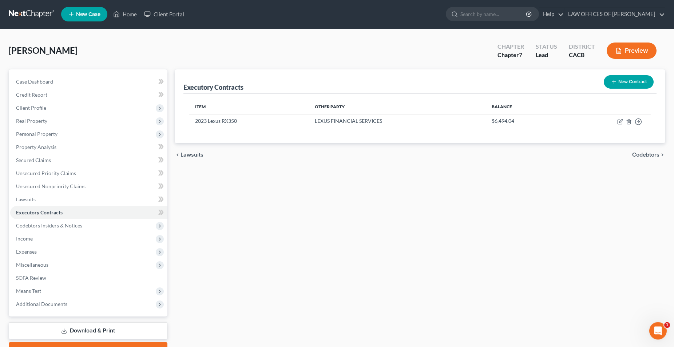
click at [617, 80] on button "New Contract" at bounding box center [629, 82] width 50 height 13
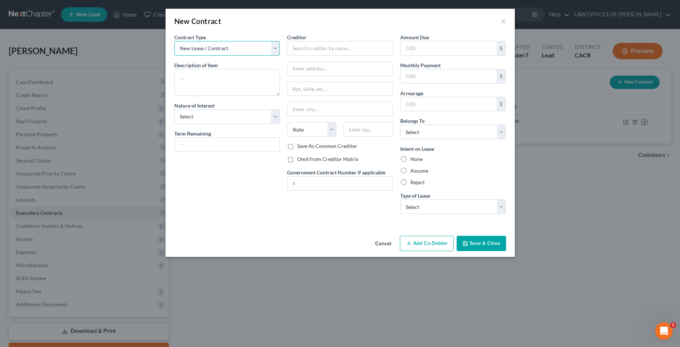
click at [174, 41] on select "New Lease / Contract New Timeshare" at bounding box center [227, 48] width 106 height 15
click option "New Lease / Contract" at bounding box center [0, 0] width 0 height 0
click at [217, 81] on textarea at bounding box center [227, 82] width 106 height 27
type textarea "2022 BMW M340i"
click at [174, 110] on select "Select Purchaser Agent Lessor Lessee" at bounding box center [227, 117] width 106 height 15
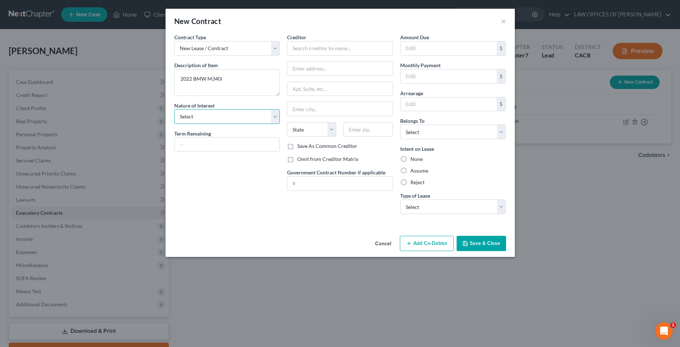
select select "3"
click option "Lessee" at bounding box center [0, 0] width 0 height 0
click at [354, 196] on div "Creditor * State [US_STATE] AK AR AZ CA CO [GEOGRAPHIC_DATA] DE DC [GEOGRAPHIC_…" at bounding box center [339, 126] width 113 height 187
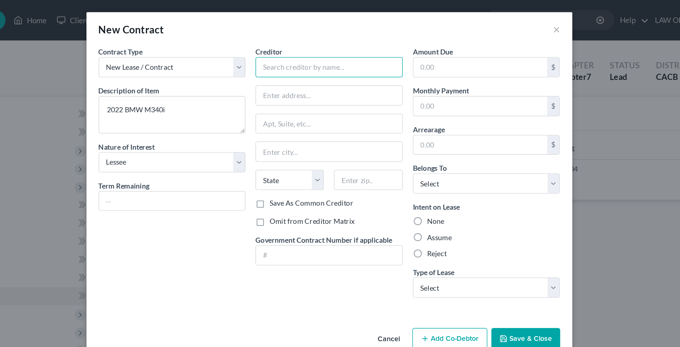
click at [318, 48] on input "text" at bounding box center [340, 48] width 106 height 15
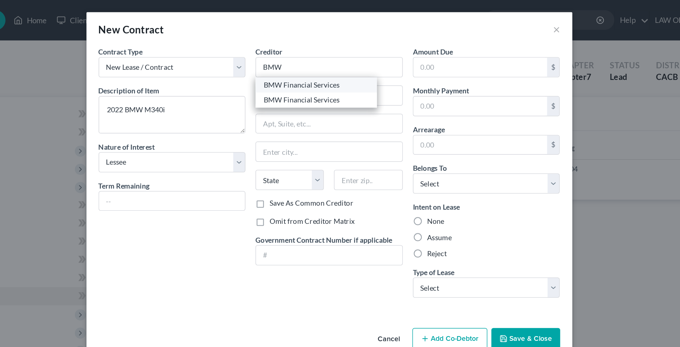
click at [348, 61] on div "BMW Financial Services" at bounding box center [331, 60] width 76 height 7
type input "BMW Financial Services"
type input "PO Box 78103"
type input "Phoenix"
select select "3"
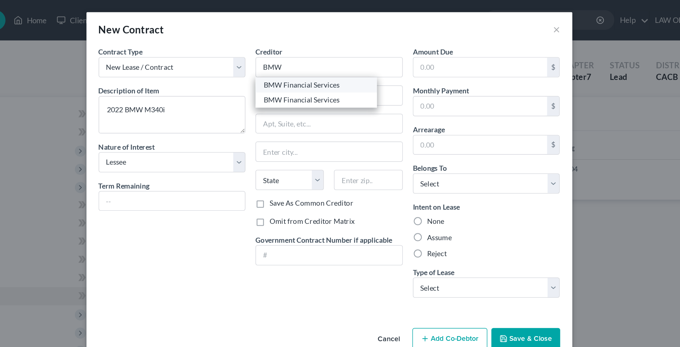
type input "85062-8103"
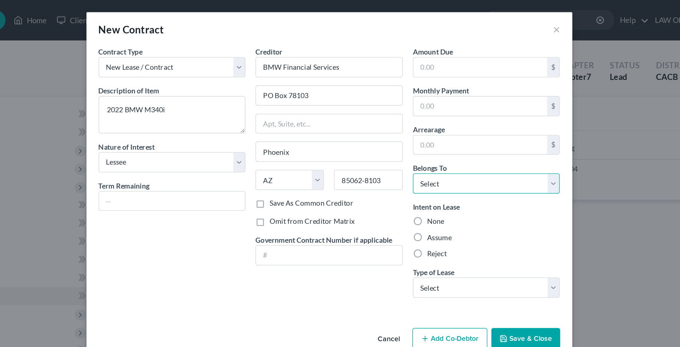
click at [400, 125] on select "Select Debtor 1 Only Debtor 2 Only Debtor 1 And Debtor 2 Only At Least One Of T…" at bounding box center [453, 132] width 106 height 15
select select "1"
click option "Debtor 2 Only" at bounding box center [0, 0] width 0 height 0
click at [410, 182] on label "Reject" at bounding box center [417, 182] width 14 height 7
click at [413, 182] on input "Reject" at bounding box center [415, 181] width 5 height 5
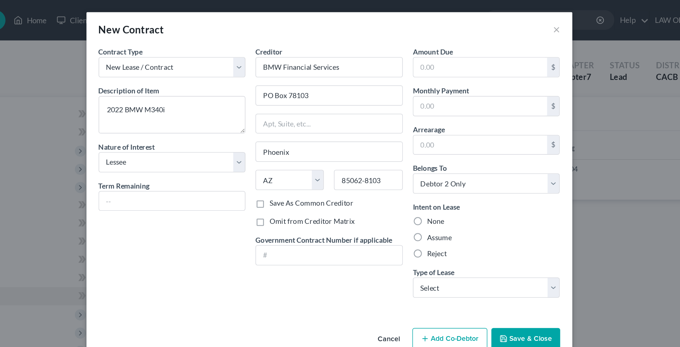
radio input "true"
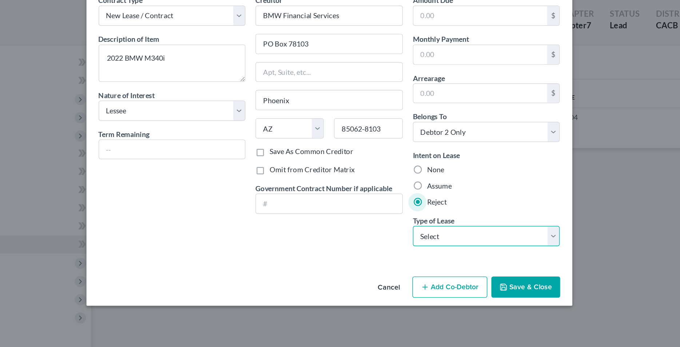
click at [400, 200] on select "Select Real Estate Car Other" at bounding box center [453, 207] width 106 height 15
select select "1"
click option "Car" at bounding box center [0, 0] width 0 height 0
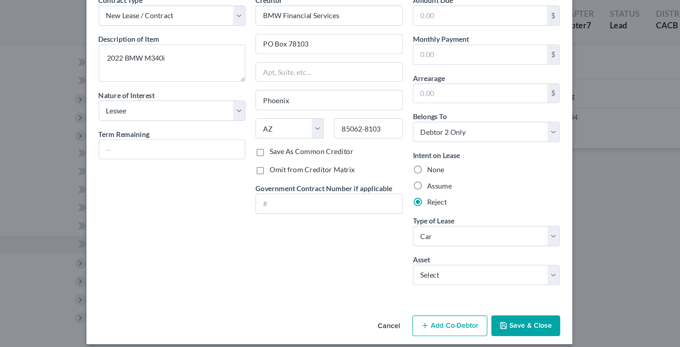
click at [384, 225] on div "Creditor * BMW Financial Services [GEOGRAPHIC_DATA] [GEOGRAPHIC_DATA][US_STATE]…" at bounding box center [339, 140] width 113 height 215
click at [400, 228] on select "Select 2022 BMW M340I - $0.0 2023 Lexus RX350 - $0.0" at bounding box center [453, 235] width 106 height 15
select select "0"
click option "2022 BMW M340I - $0.0" at bounding box center [0, 0] width 0 height 0
type textarea "2022 BMW M340I"
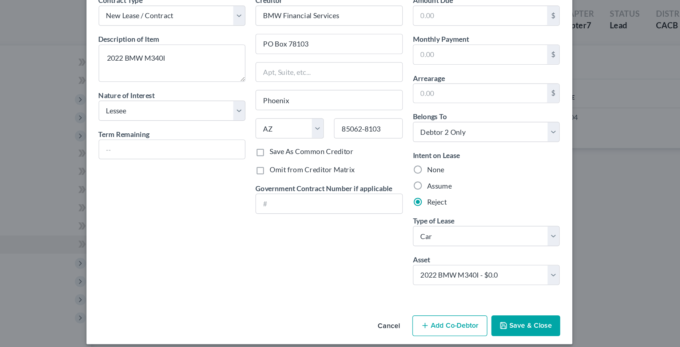
click at [384, 244] on div "Creditor * BMW Financial Services [GEOGRAPHIC_DATA] [GEOGRAPHIC_DATA][US_STATE]…" at bounding box center [339, 140] width 113 height 215
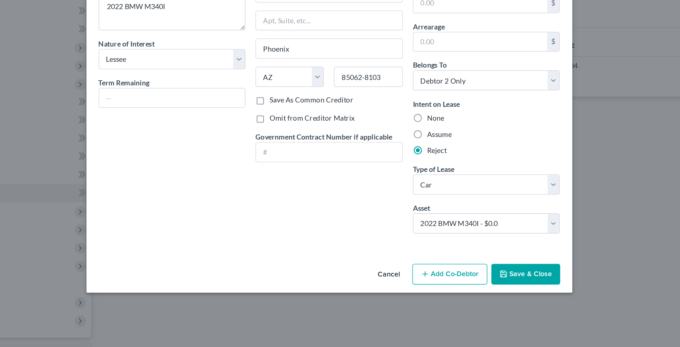
click at [468, 273] on icon "button" at bounding box center [465, 271] width 6 height 6
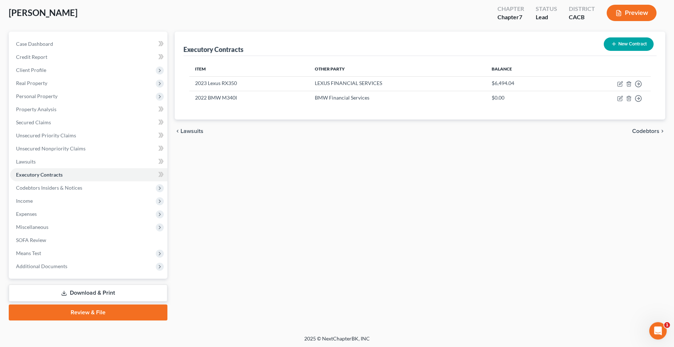
scroll to position [39, 0]
click at [114, 294] on link "Download & Print" at bounding box center [88, 293] width 159 height 17
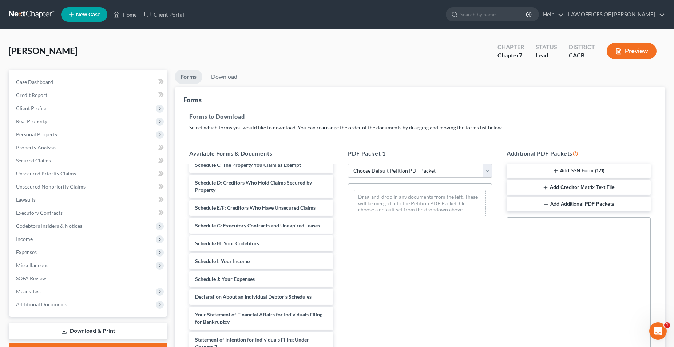
scroll to position [63, 0]
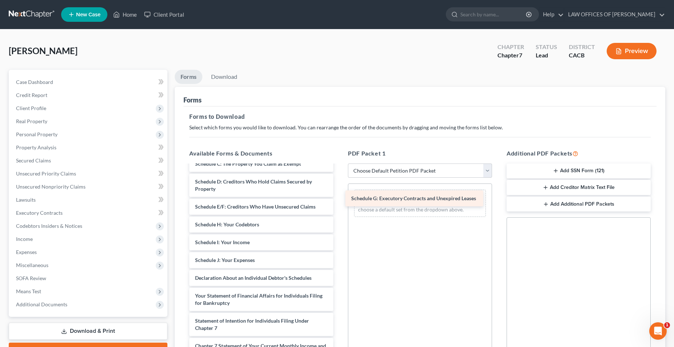
drag, startPoint x: 259, startPoint y: 227, endPoint x: 415, endPoint y: 202, distance: 158.2
click at [339, 202] on div "Schedule G: Executory Contracts and Unexpired Leases Voluntary Petition for Ind…" at bounding box center [261, 280] width 156 height 355
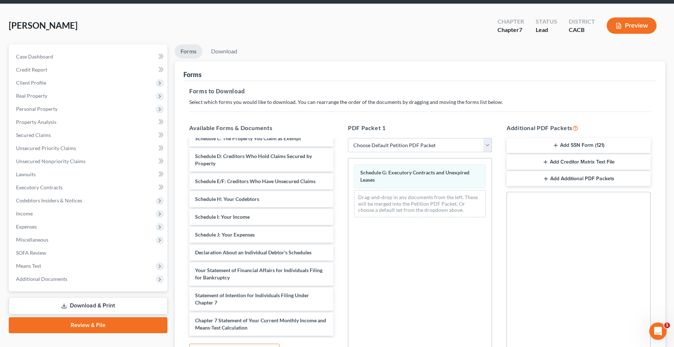
scroll to position [102, 0]
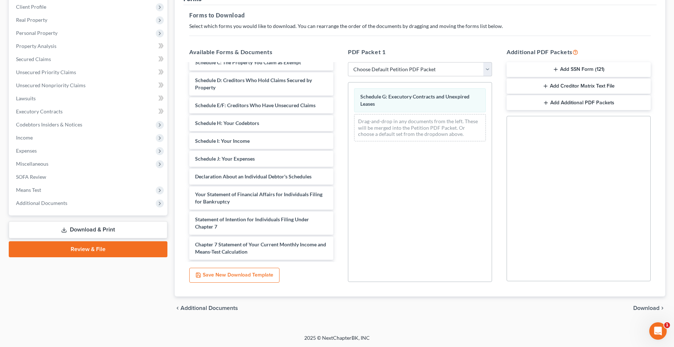
click at [635, 309] on span "Download" at bounding box center [646, 309] width 26 height 6
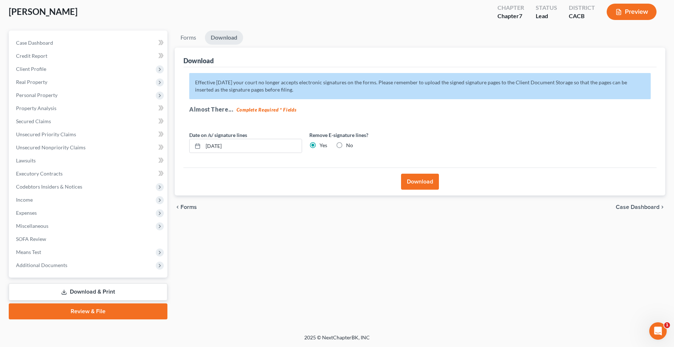
scroll to position [39, 0]
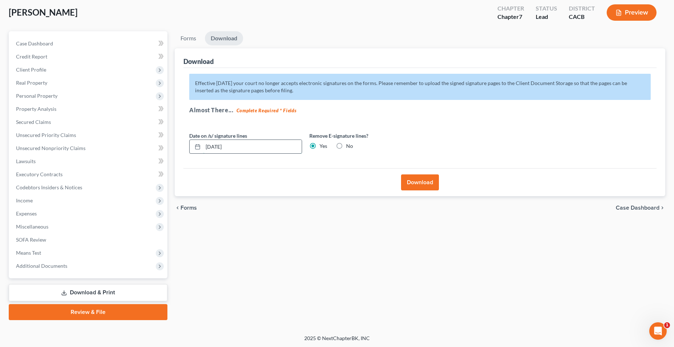
drag, startPoint x: 270, startPoint y: 148, endPoint x: 196, endPoint y: 148, distance: 73.1
click at [203, 148] on input "[DATE]" at bounding box center [252, 147] width 99 height 14
click at [413, 185] on button "Download" at bounding box center [420, 183] width 38 height 16
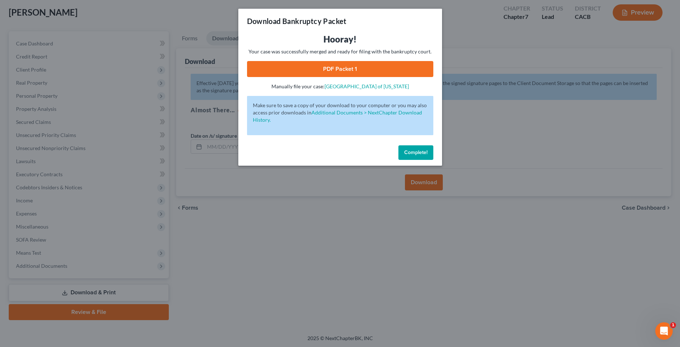
click at [338, 72] on link "PDF Packet 1" at bounding box center [340, 69] width 186 height 16
click at [410, 152] on span "Complete!" at bounding box center [415, 153] width 23 height 6
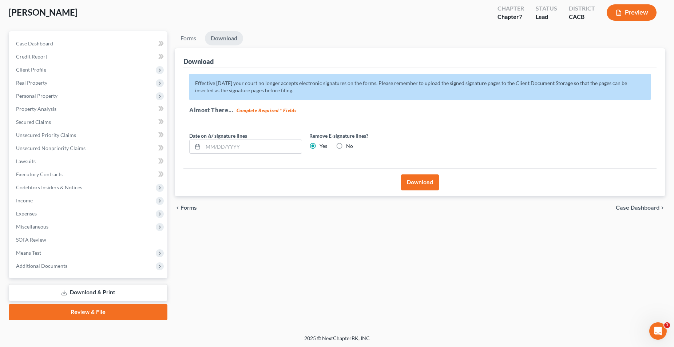
click at [355, 236] on div "Forms Download Forms Forms to Download Select which forms you would like to dow…" at bounding box center [420, 175] width 498 height 289
click at [256, 150] on input "text" at bounding box center [252, 147] width 99 height 14
